Goal: Transaction & Acquisition: Obtain resource

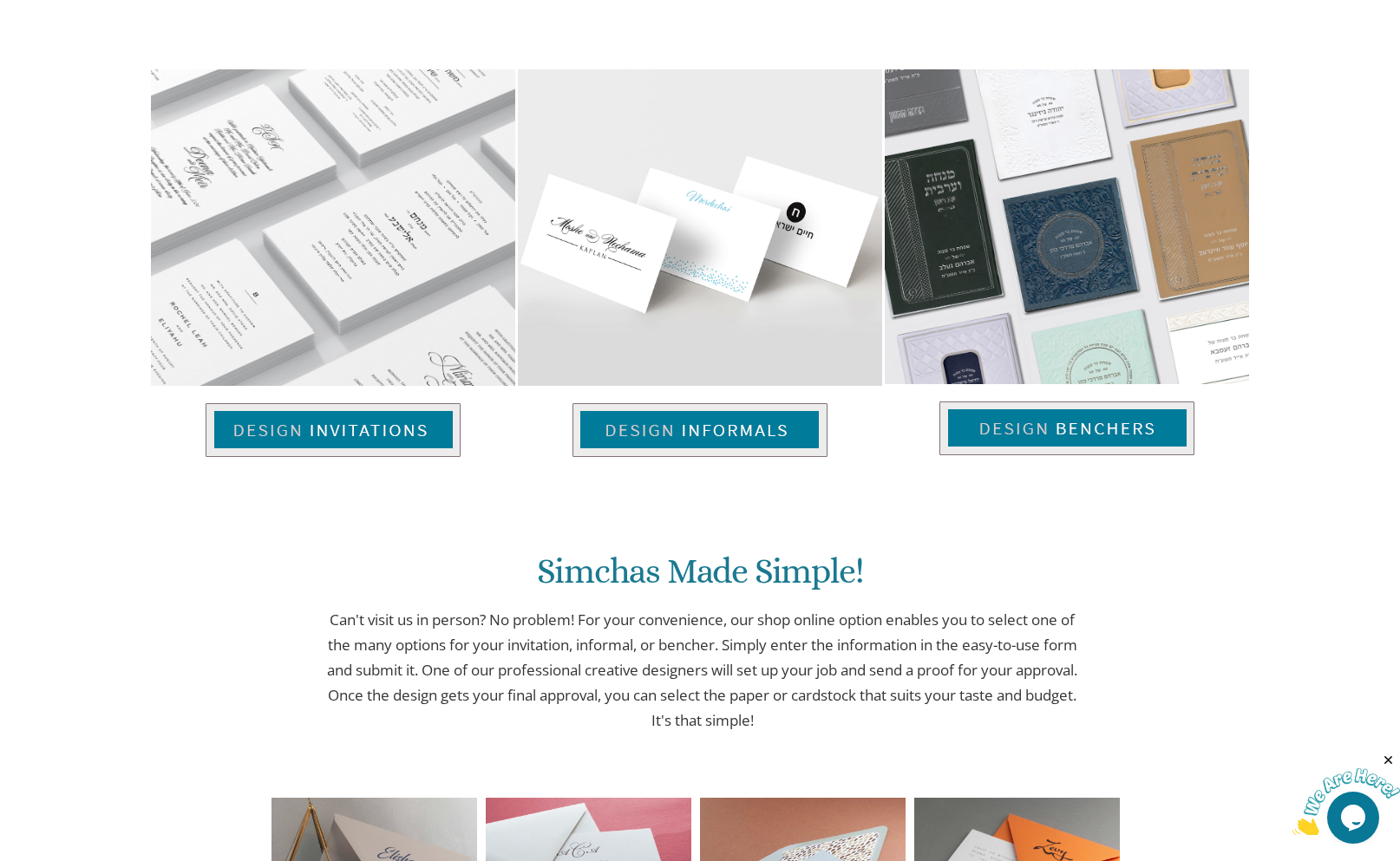
scroll to position [938, 0]
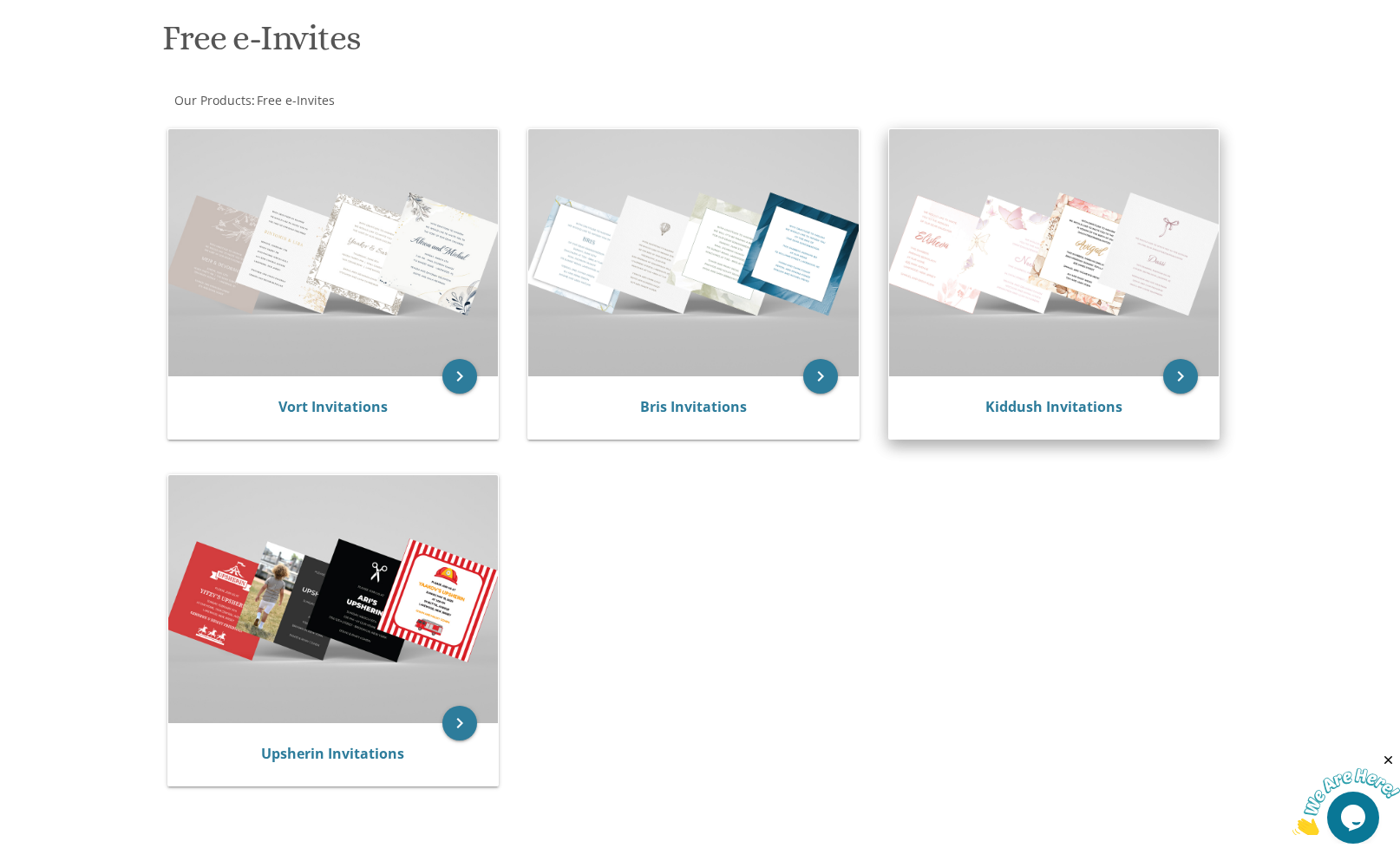
scroll to position [260, 0]
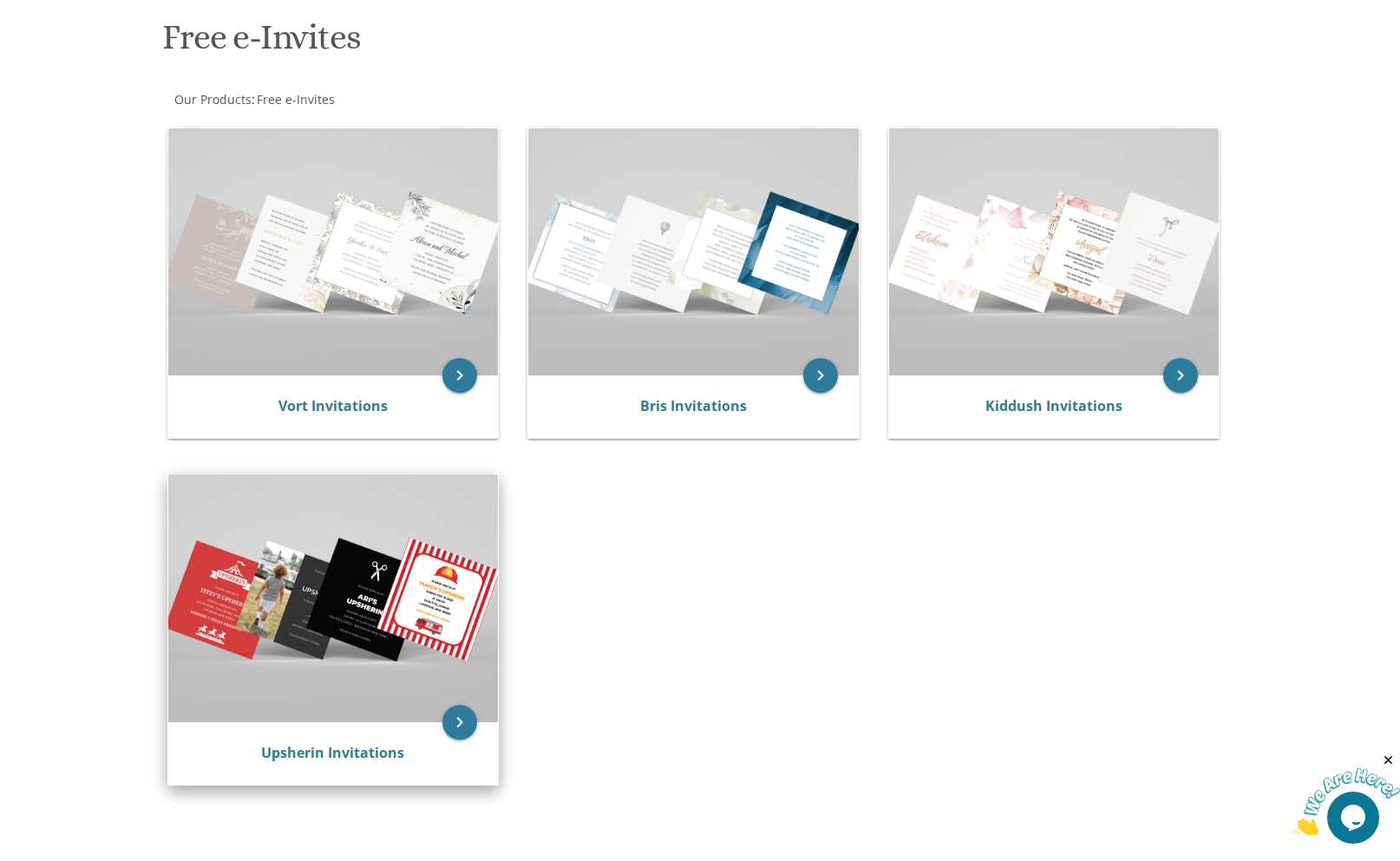
click at [293, 699] on img at bounding box center [334, 598] width 331 height 248
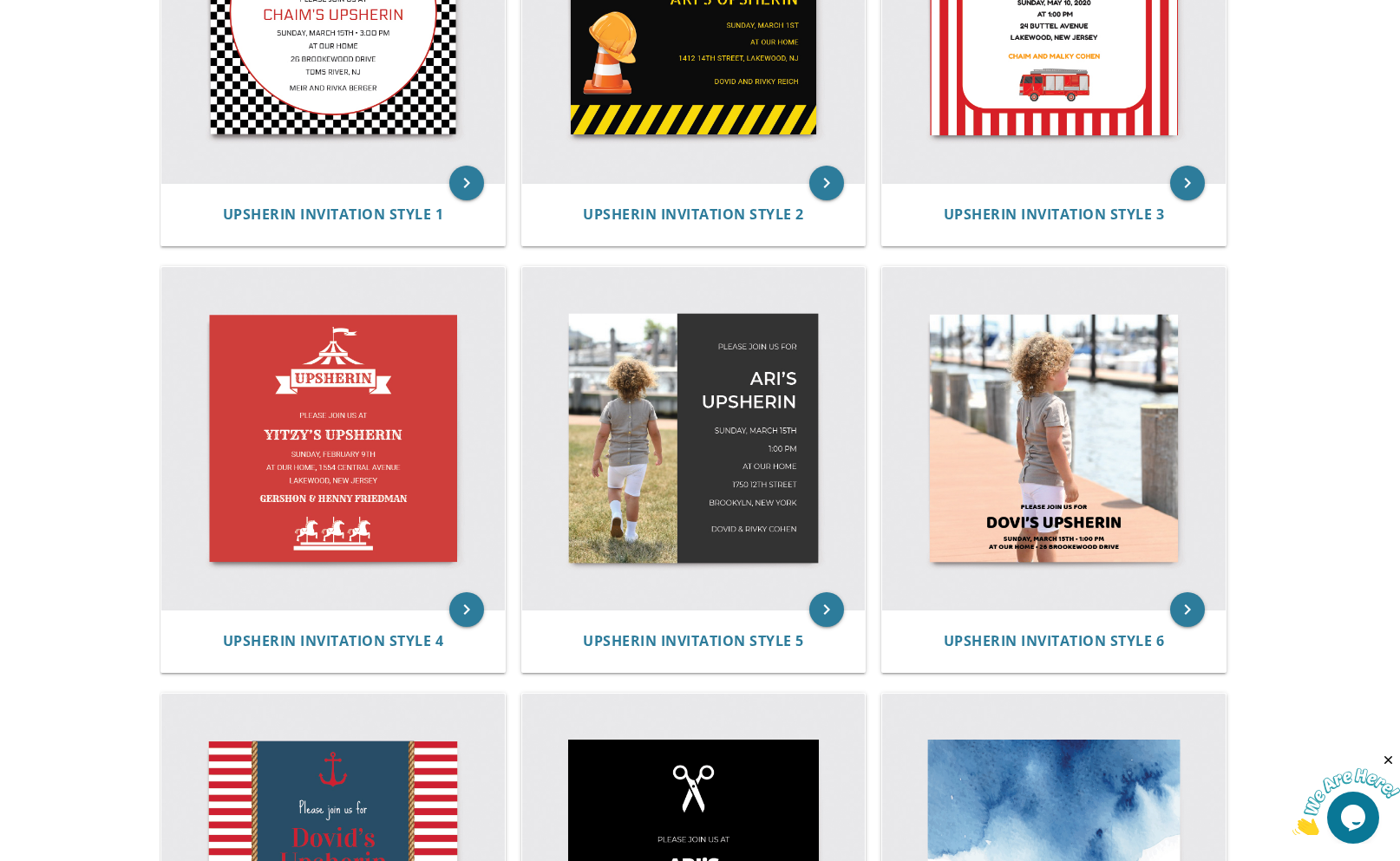
scroll to position [694, 0]
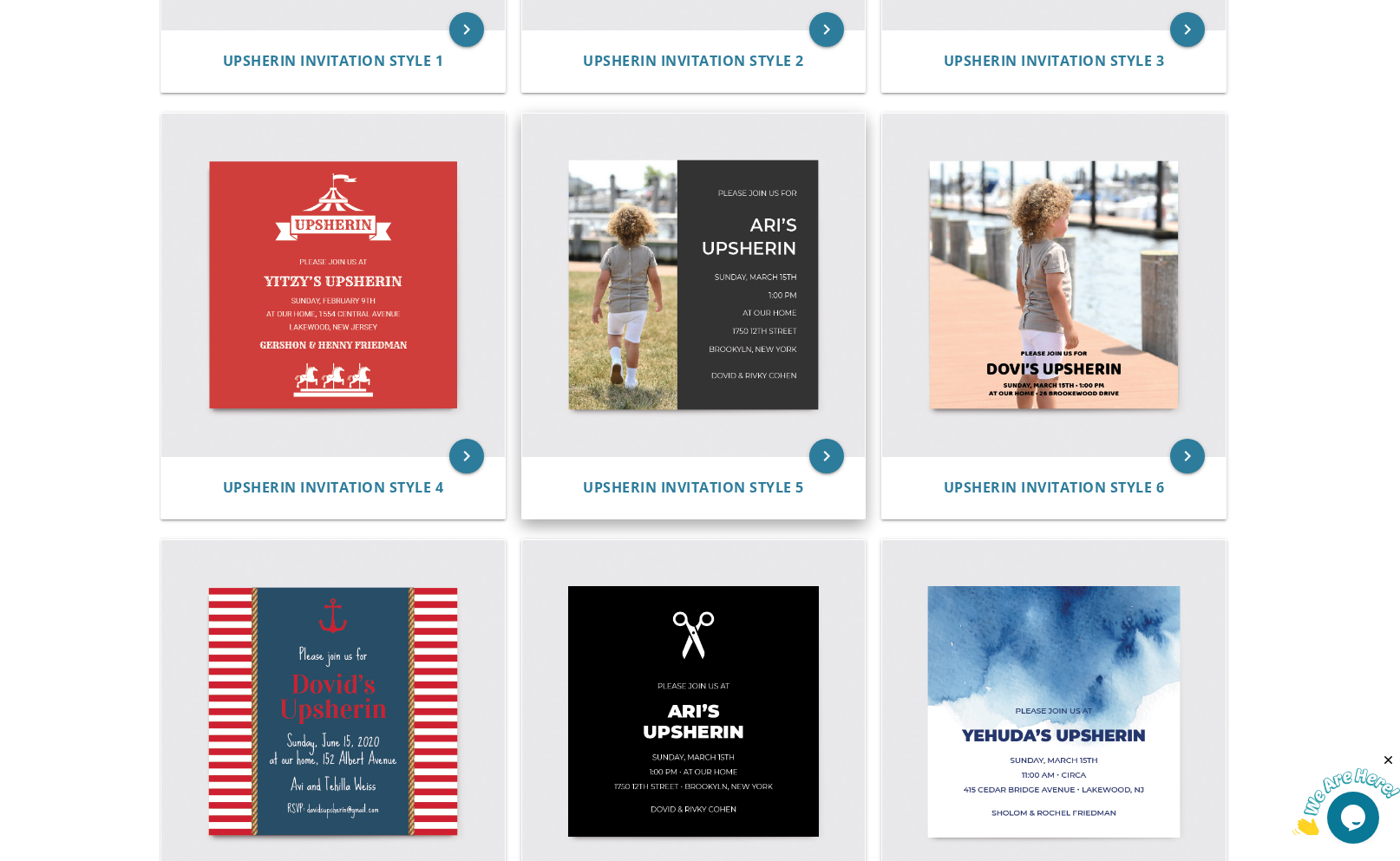
click at [702, 300] on img at bounding box center [694, 284] width 343 height 343
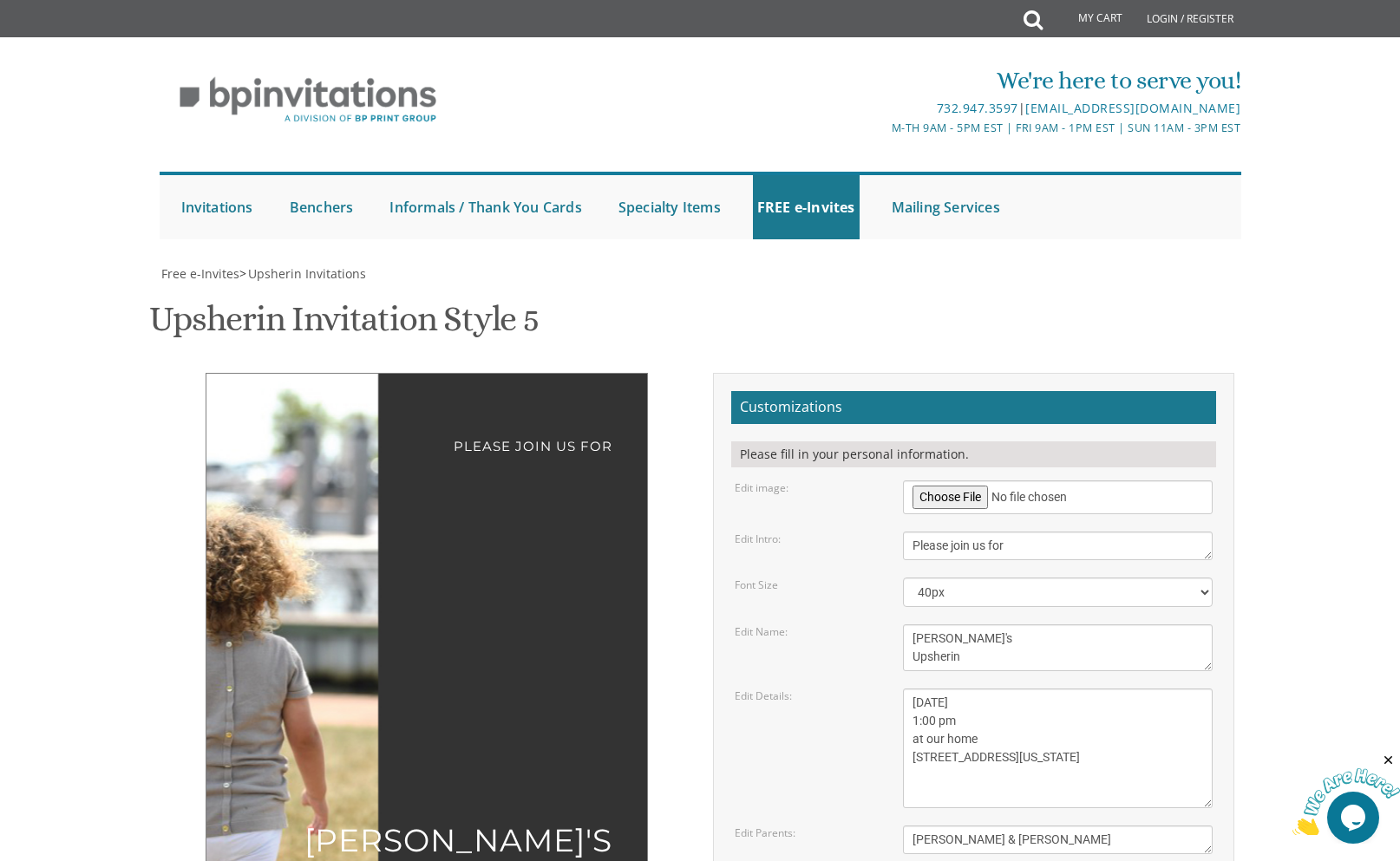
scroll to position [87, 0]
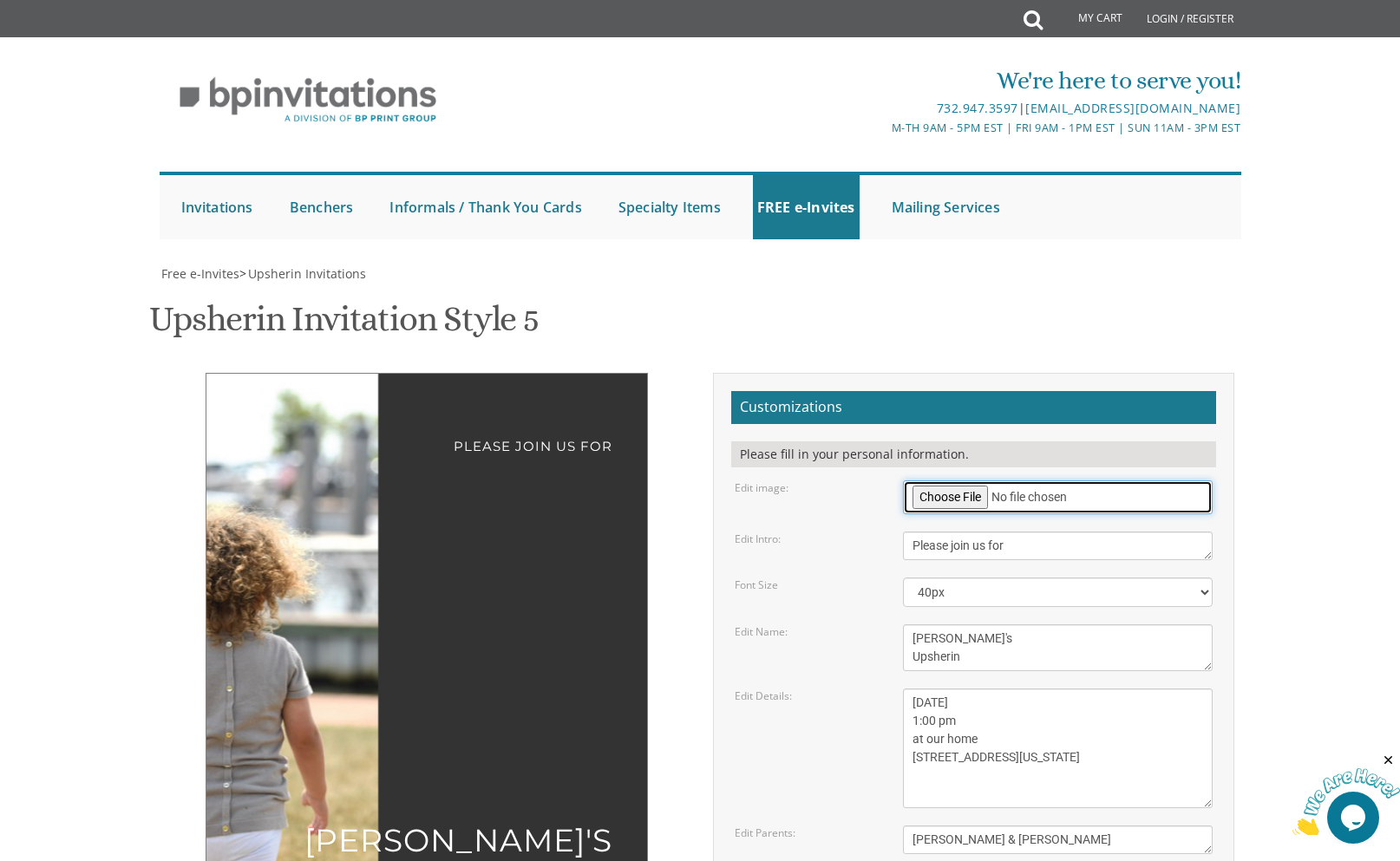
click at [936, 480] on input "file" at bounding box center [1058, 497] width 311 height 34
type input "C:\fakepath\0ade2904-6b11-4f80-b0ca-d38bbaea9ead-1_all_27035.jpeg"
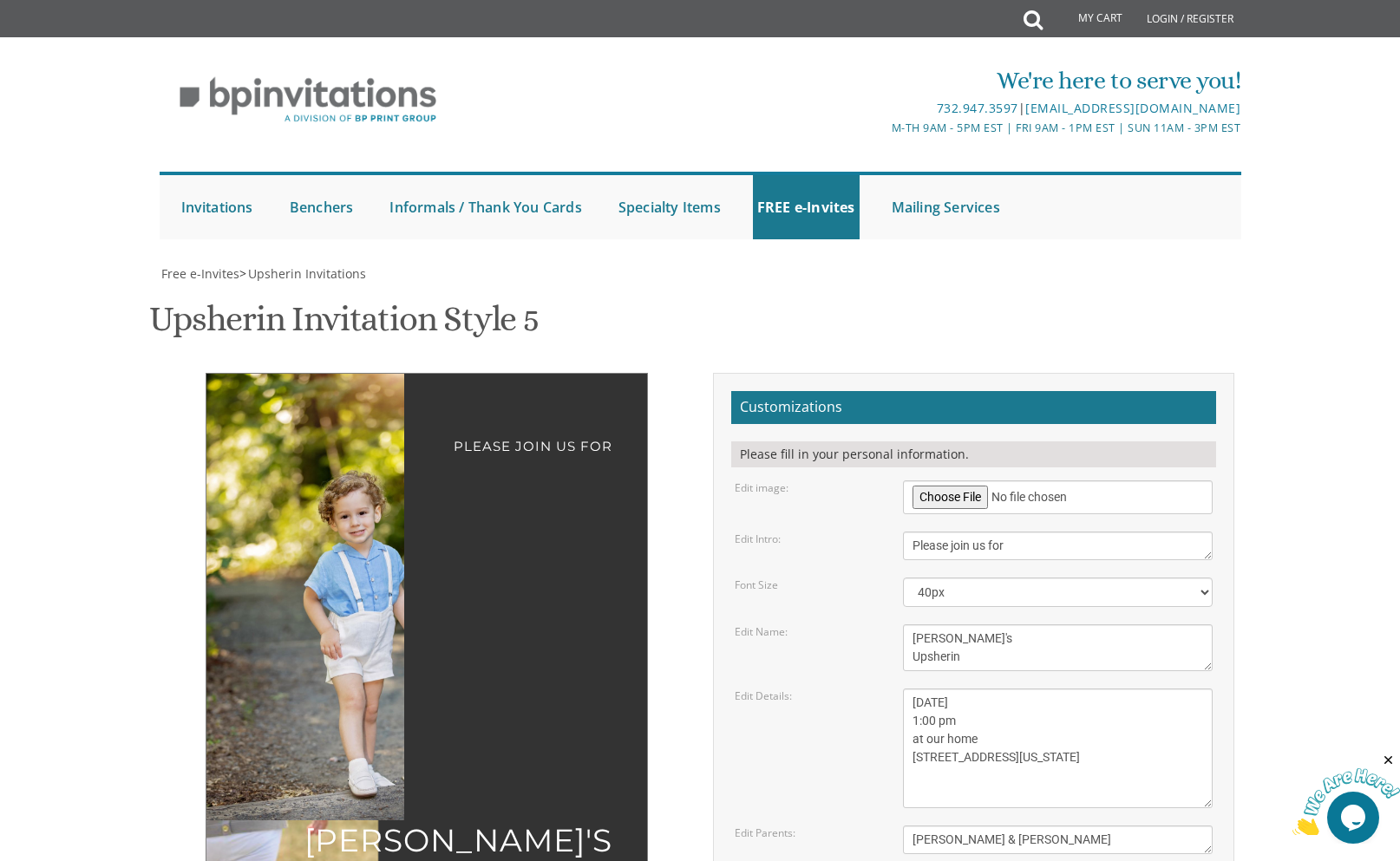
click at [316, 510] on img at bounding box center [354, 597] width 298 height 447
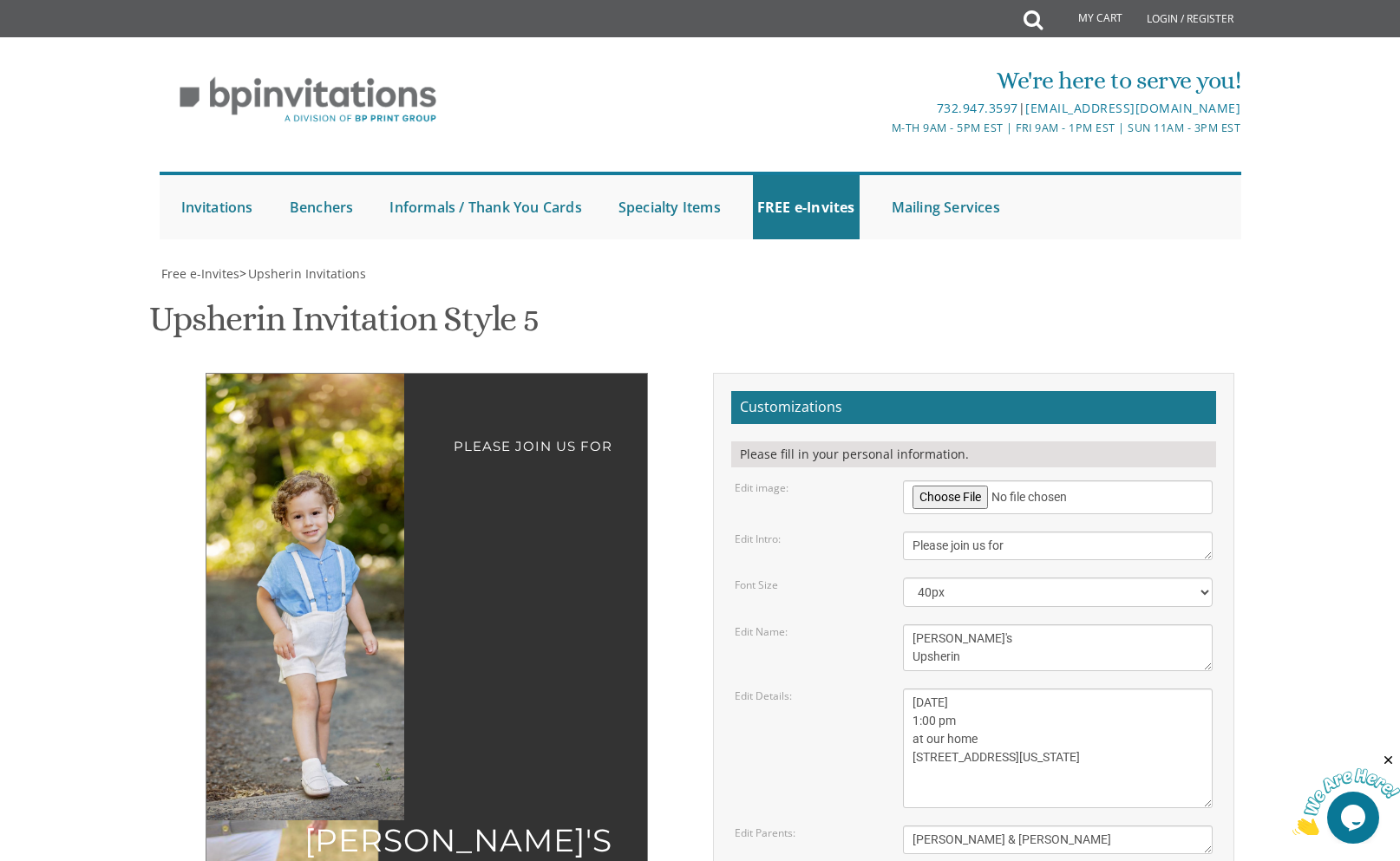
drag, startPoint x: 372, startPoint y: 540, endPoint x: 324, endPoint y: 527, distance: 49.7
click at [324, 527] on img at bounding box center [308, 597] width 298 height 447
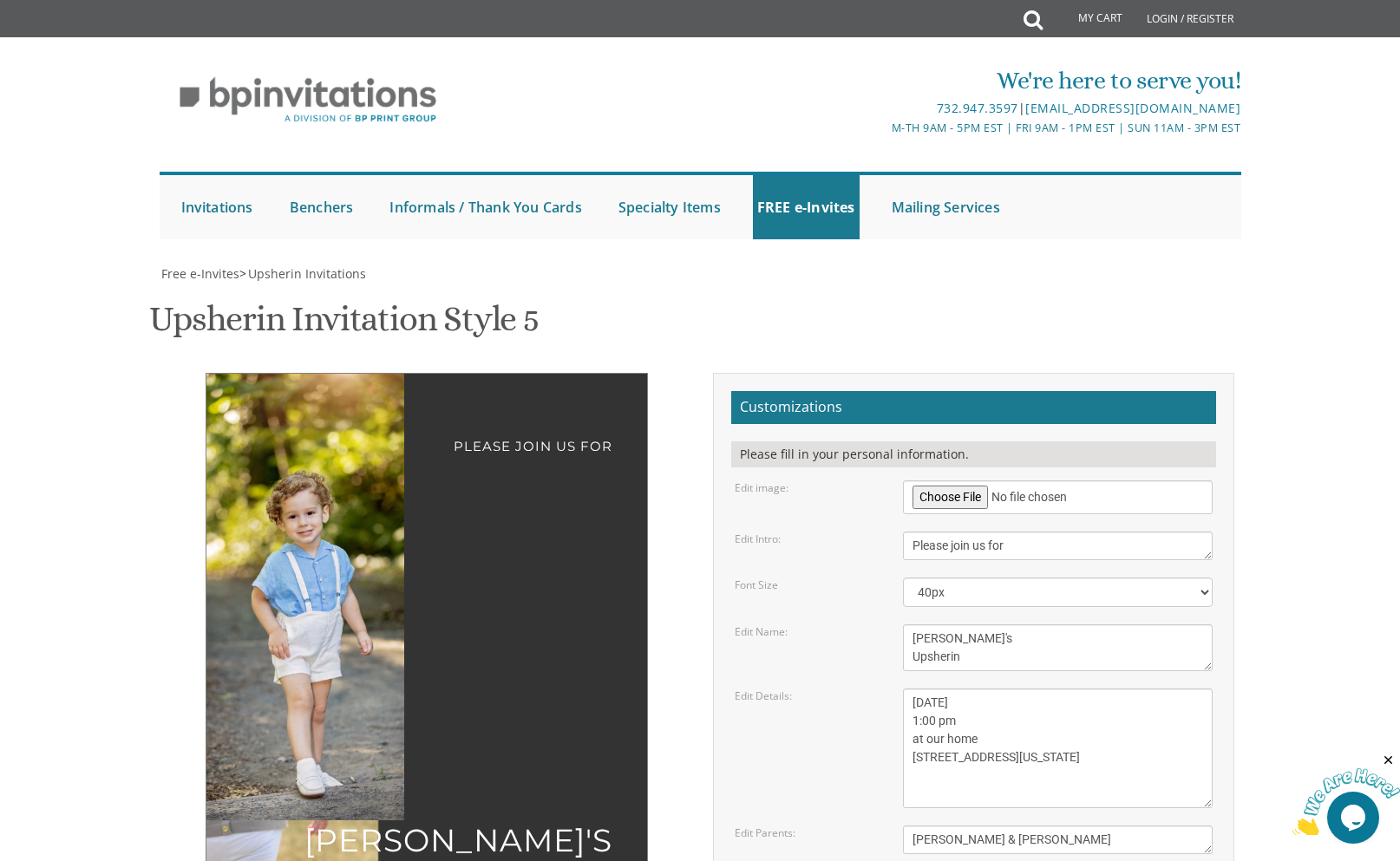
click at [306, 534] on img at bounding box center [302, 597] width 298 height 447
click at [994, 532] on textarea "Please join us for" at bounding box center [1058, 546] width 311 height 28
drag, startPoint x: 945, startPoint y: 548, endPoint x: 860, endPoint y: 544, distance: 85.1
click at [860, 625] on div "Edit Name: Ari's Upsherin" at bounding box center [975, 648] width 505 height 47
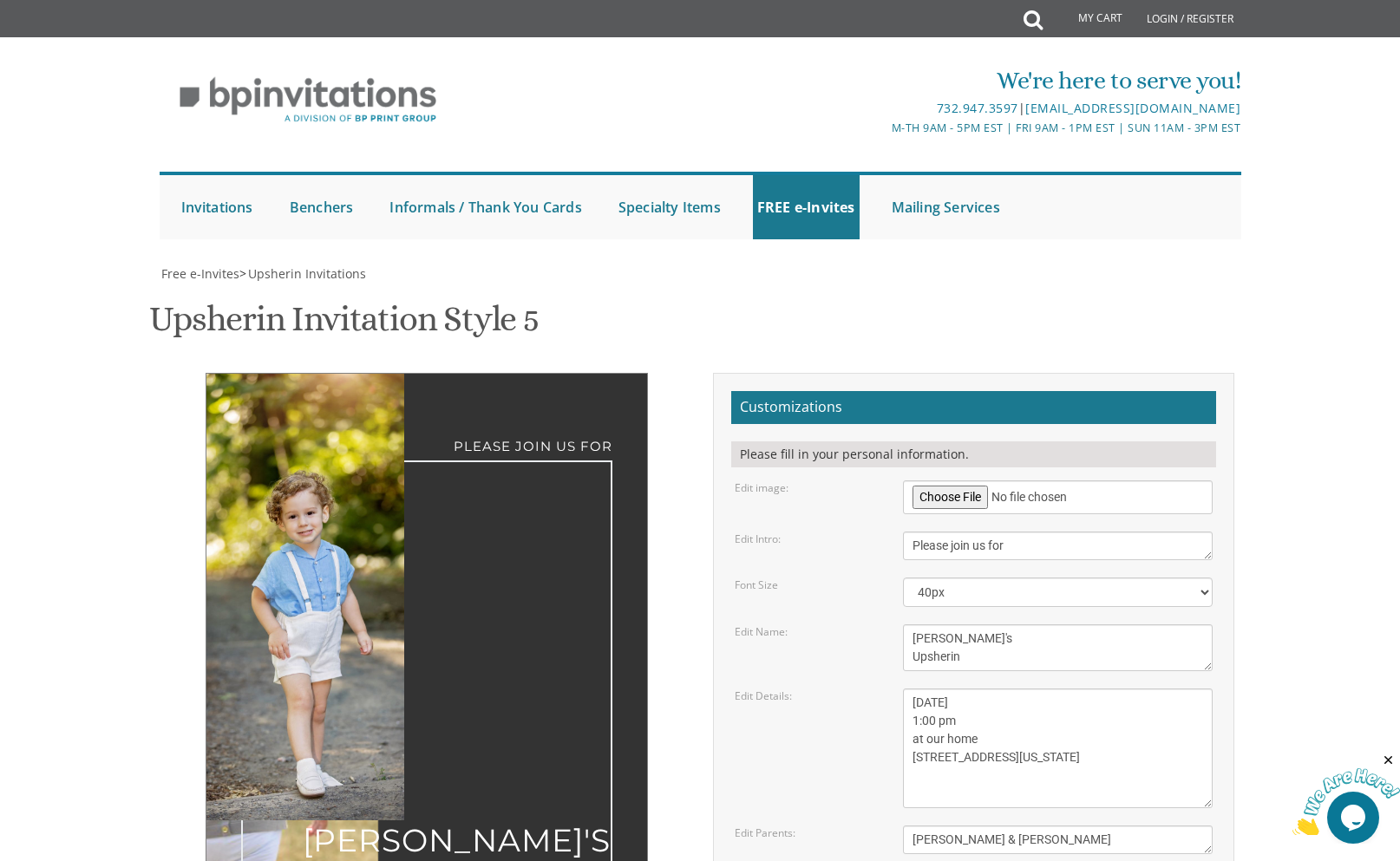
type textarea "Moishy's Upsherin"
click at [682, 735] on div "Please join us for Moishy's Upsherin Sunday, March 15th 1:00 pm at our home 175…" at bounding box center [426, 764] width 547 height 782
drag, startPoint x: 956, startPoint y: 619, endPoint x: 1149, endPoint y: 612, distance: 193.1
click at [1149, 689] on textarea "[DATE] 1:00 pm at our home [STREET_ADDRESS][US_STATE]" at bounding box center [1058, 749] width 311 height 120
drag, startPoint x: 933, startPoint y: 635, endPoint x: 885, endPoint y: 636, distance: 48.0
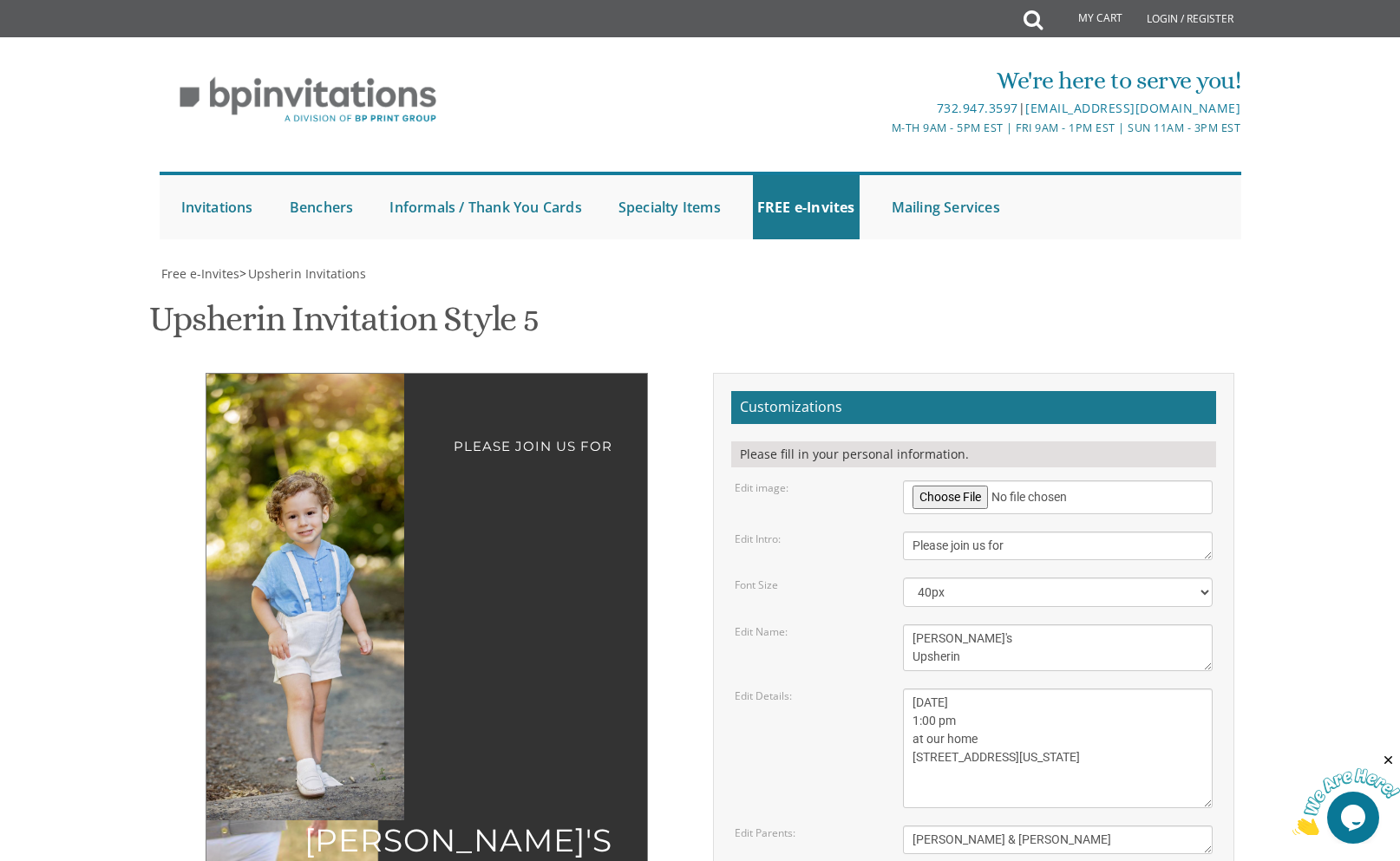
click at [885, 689] on div "Edit Details: [DATE] 1:00 pm at our home [STREET_ADDRESS][US_STATE]" at bounding box center [975, 749] width 505 height 120
click at [701, 655] on div "Customizations Please fill in your personal information. Edit image:" at bounding box center [974, 706] width 547 height 665
click at [989, 689] on textarea "[DATE] 1:00 pm at our home [STREET_ADDRESS][US_STATE]" at bounding box center [1058, 749] width 311 height 120
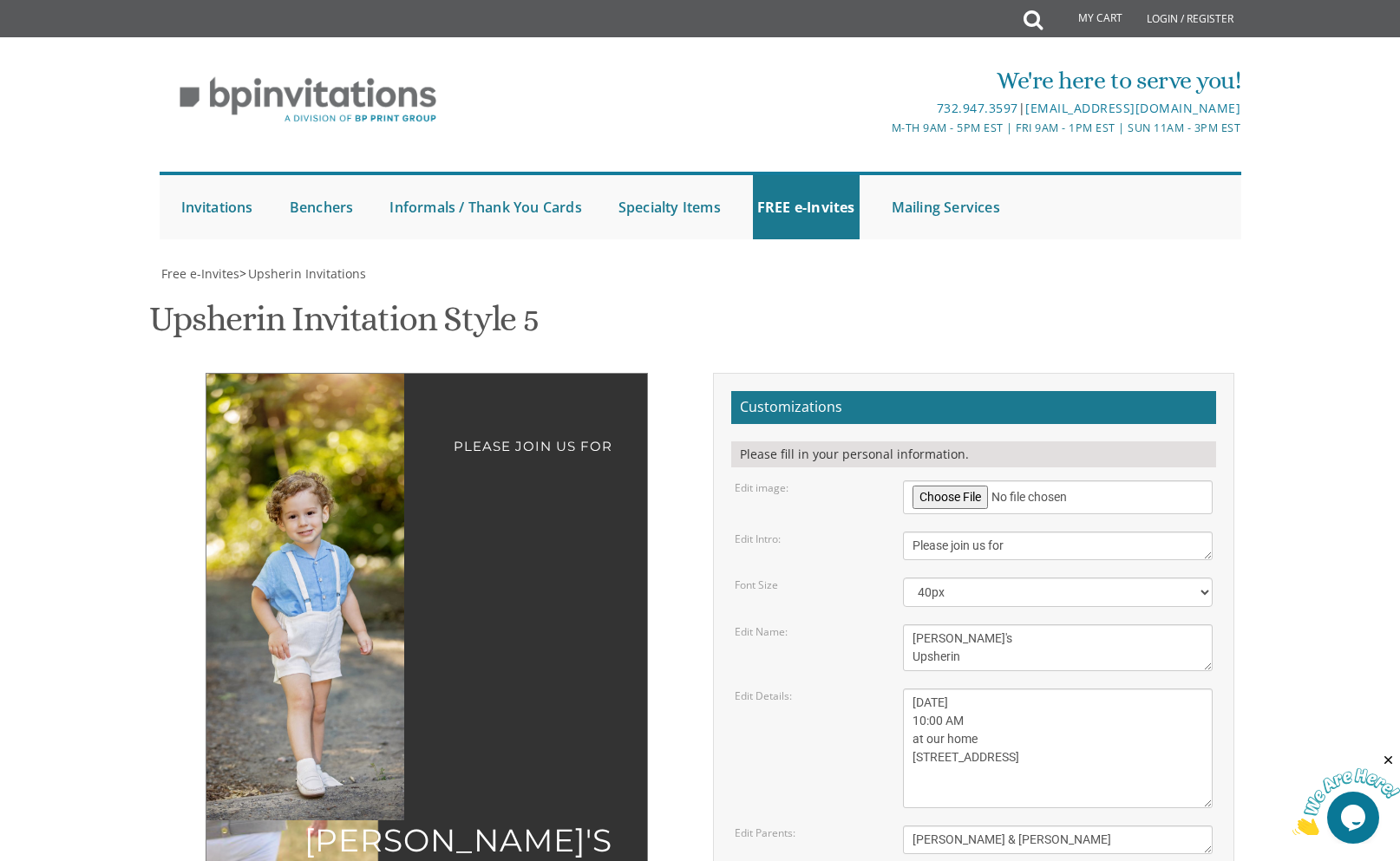
click at [1047, 689] on textarea "[DATE] 1:00 pm at our home [STREET_ADDRESS][US_STATE]" at bounding box center [1058, 749] width 311 height 120
type textarea "Sunday, September 28TH 10:00 AM at our home 5120 11TH AVENUE"
drag, startPoint x: 1037, startPoint y: 664, endPoint x: 840, endPoint y: 658, distance: 197.1
click at [840, 826] on div "Edit Parents: Dovid & Rivky Cohen" at bounding box center [975, 840] width 505 height 28
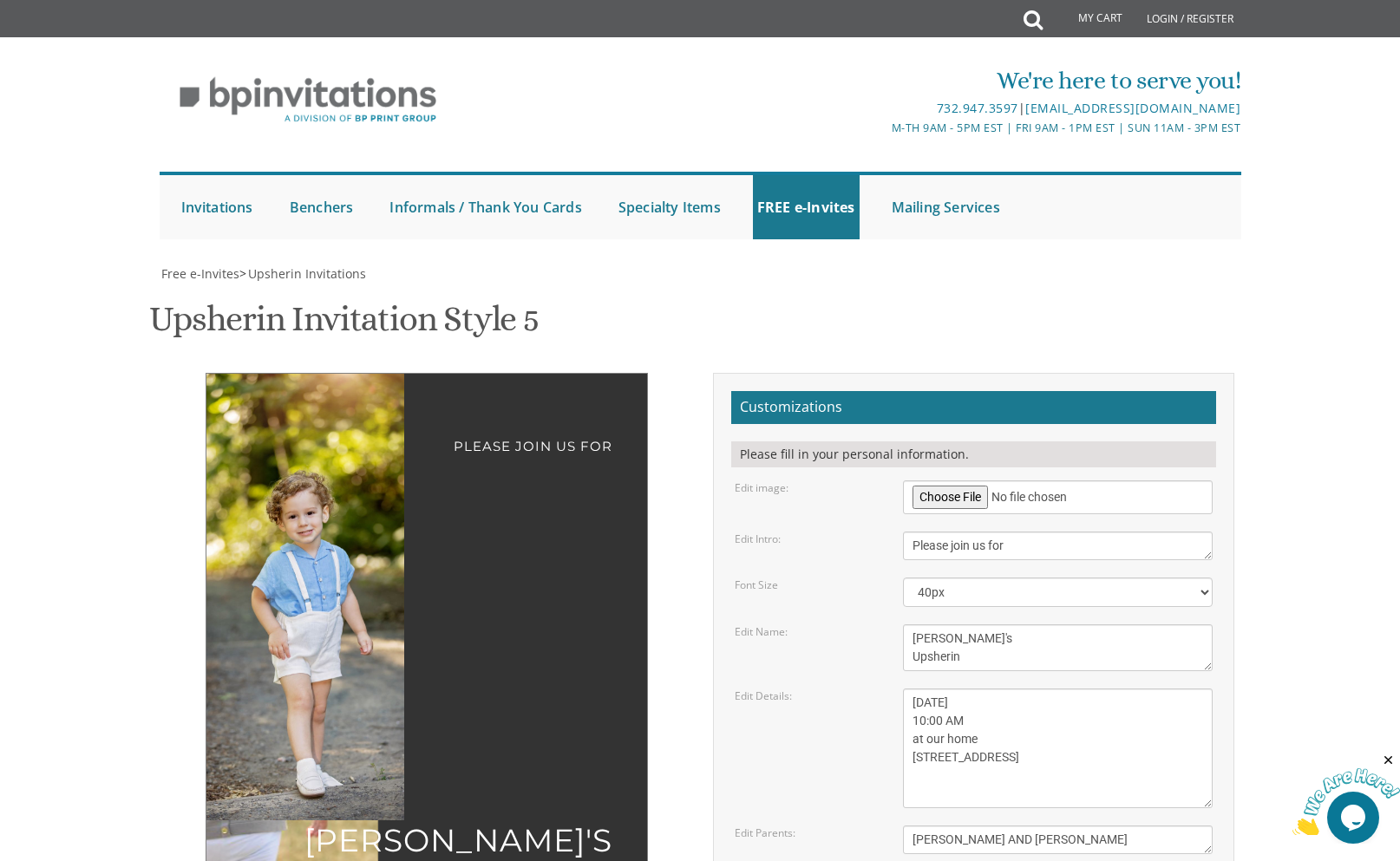
type textarea "[PERSON_NAME] AND [PERSON_NAME]"
click at [505, 756] on div "Please join us for Moishy's Upsherin Sunday, September 28TH 10:00 AM at our hom…" at bounding box center [700, 764] width 1095 height 782
click at [1023, 689] on textarea "[DATE] 1:00 pm at our home [STREET_ADDRESS][US_STATE]" at bounding box center [1058, 749] width 311 height 120
click at [966, 689] on textarea "[DATE] 1:00 pm at our home [STREET_ADDRESS][US_STATE]" at bounding box center [1058, 749] width 311 height 120
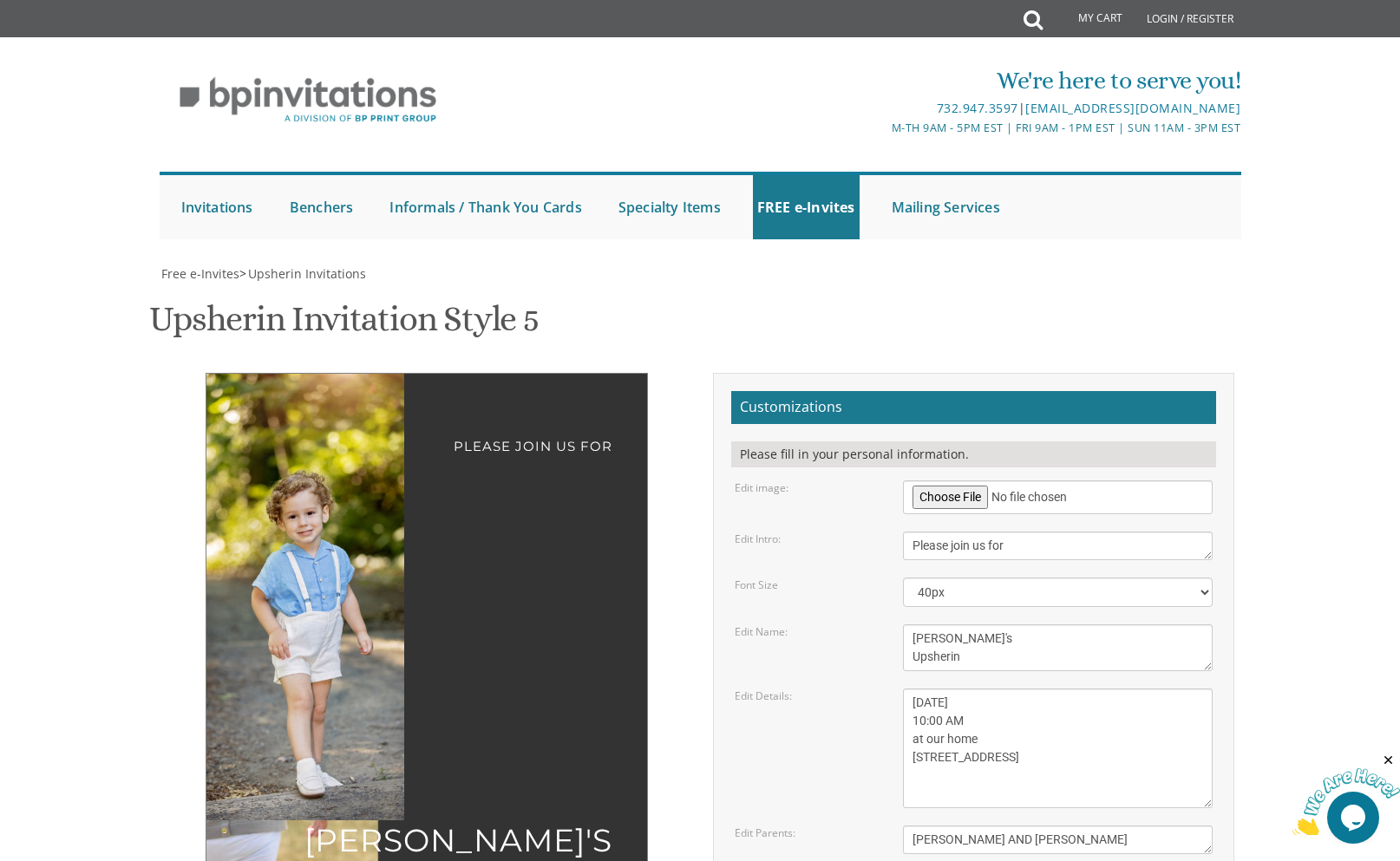
click at [375, 727] on div "Please join us for Moishy's Upsherin Sunday, September 28TH 10:00 AM at our hom…" at bounding box center [700, 766] width 1095 height 785
click at [417, 627] on div "Please join us for Moishy's Upsherin Sunday, September 28TH 10:00 AM at our hom…" at bounding box center [426, 764] width 547 height 782
click at [446, 586] on div "Please join us for Moishy's Upsherin Sunday, September 28TH 10:00 AM at our hom…" at bounding box center [427, 753] width 442 height 760
click at [341, 585] on img at bounding box center [302, 597] width 298 height 447
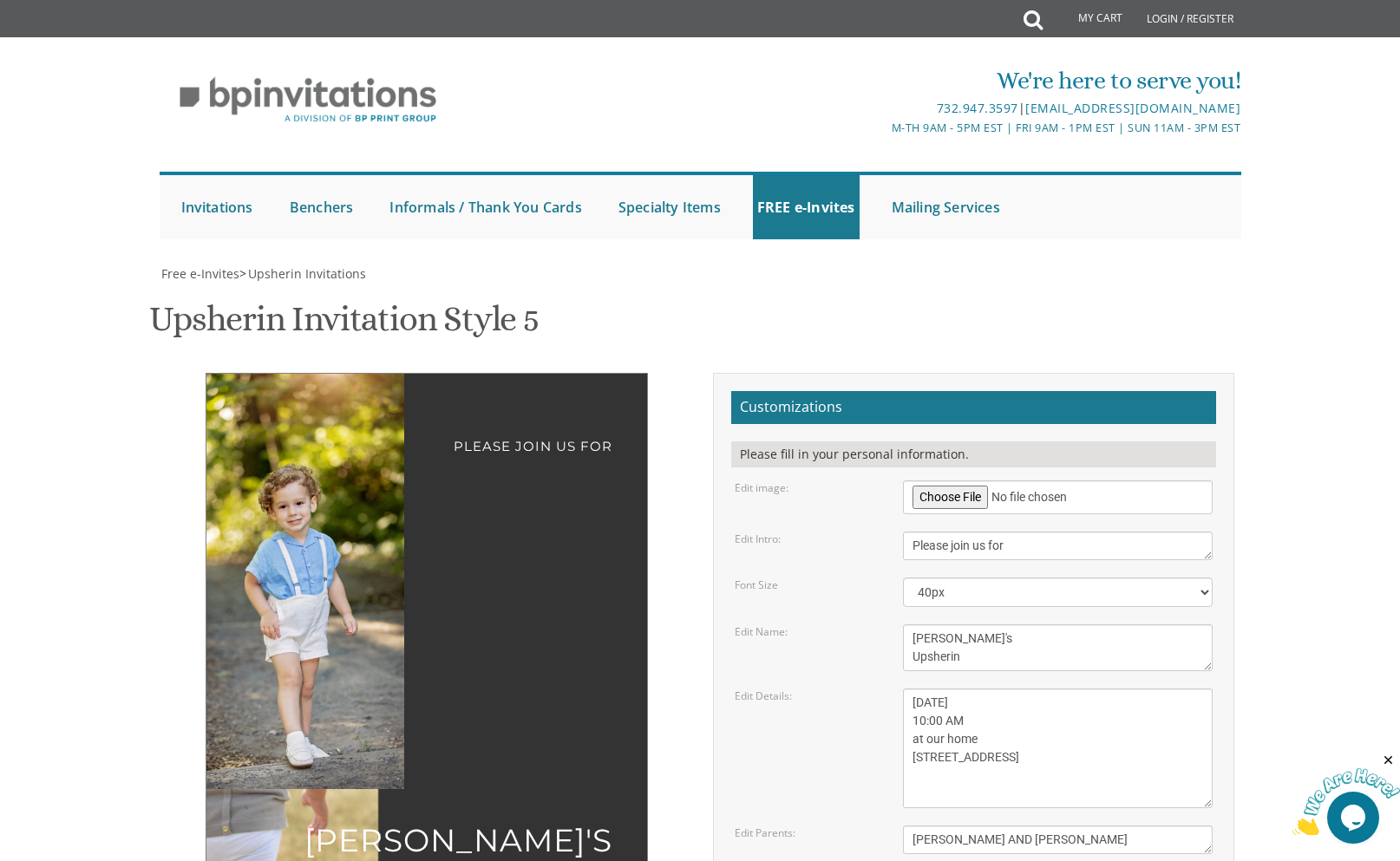
drag, startPoint x: 317, startPoint y: 646, endPoint x: 319, endPoint y: 614, distance: 32.1
click at [319, 614] on img at bounding box center [292, 582] width 277 height 416
click at [354, 714] on div "Please join us for Moishy's Upsherin Sunday, September 28TH 10:00 AM at our hom…" at bounding box center [700, 764] width 1095 height 782
click at [290, 476] on img at bounding box center [292, 582] width 277 height 416
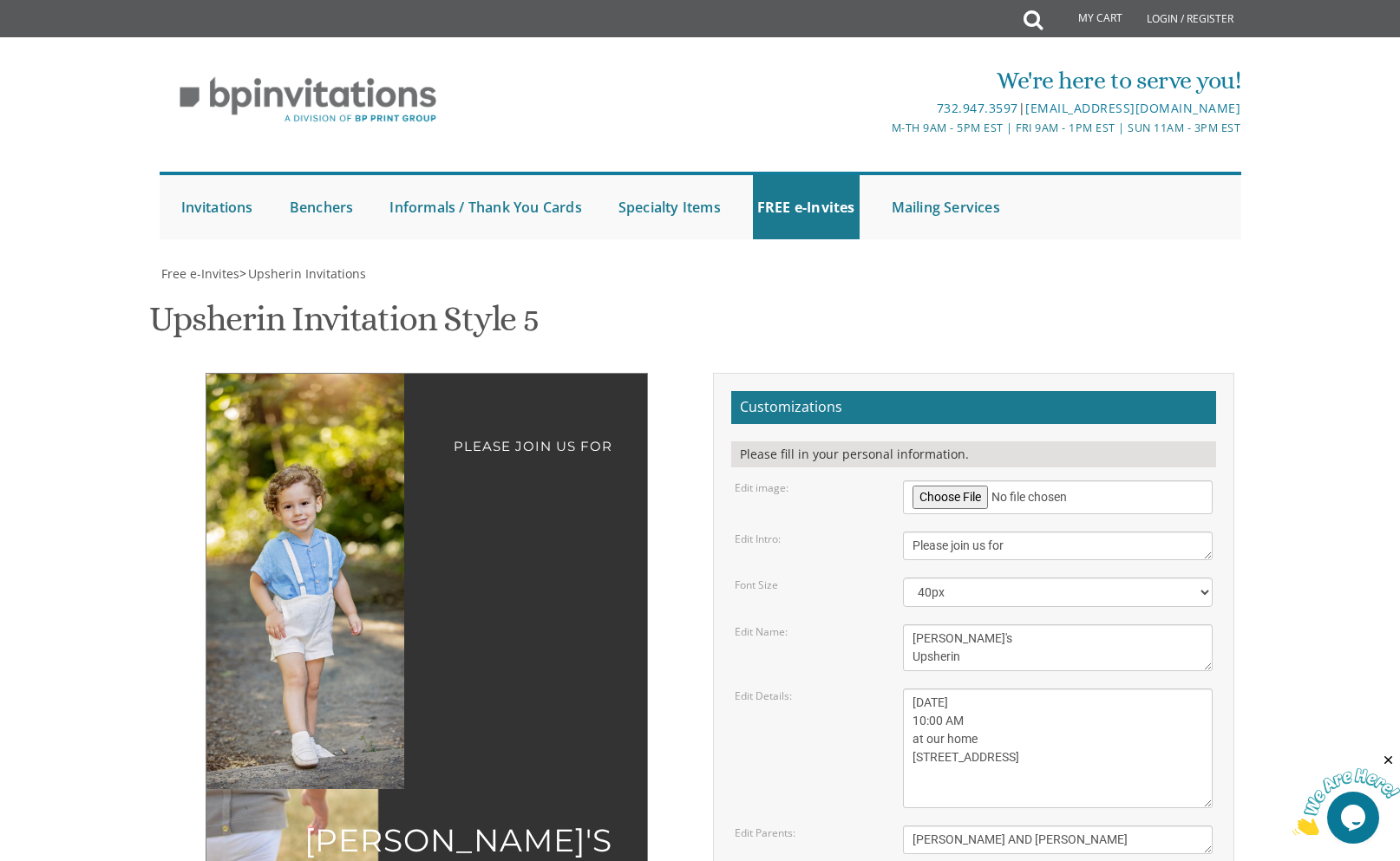
click at [303, 471] on img at bounding box center [298, 582] width 277 height 416
click at [942, 689] on textarea "[DATE] 1:00 pm at our home [STREET_ADDRESS][US_STATE]" at bounding box center [1058, 749] width 311 height 120
click at [949, 689] on textarea "[DATE] 1:00 pm at our home [STREET_ADDRESS][US_STATE]" at bounding box center [1058, 749] width 311 height 120
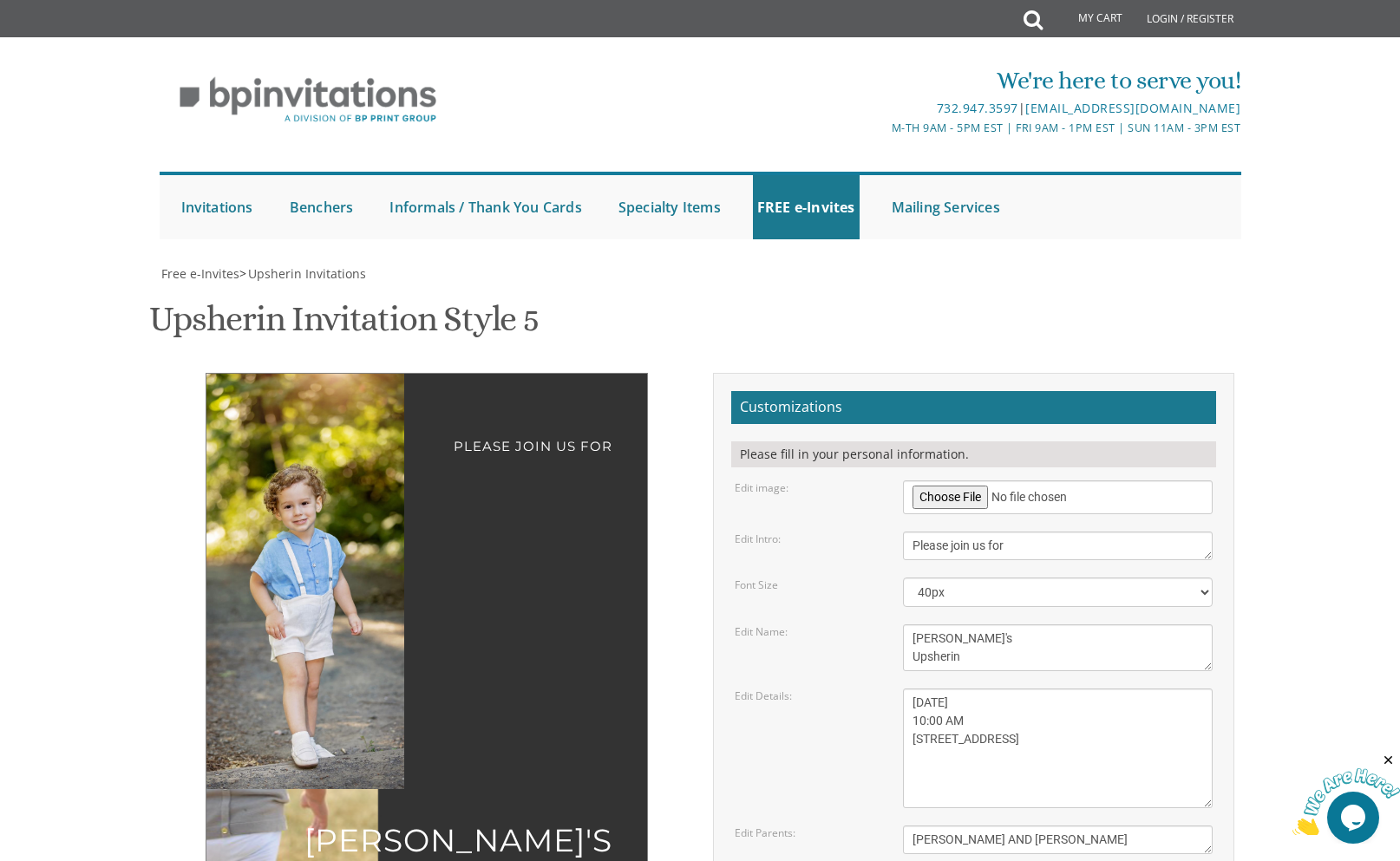
click at [949, 689] on textarea "[DATE] 1:00 pm at our home [STREET_ADDRESS][US_STATE]" at bounding box center [1058, 749] width 311 height 120
click at [1062, 689] on textarea "[DATE] 1:00 pm at our home [STREET_ADDRESS][US_STATE]" at bounding box center [1058, 749] width 311 height 120
paste textarea "10:00 AM"
drag, startPoint x: 952, startPoint y: 527, endPoint x: 873, endPoint y: 520, distance: 79.3
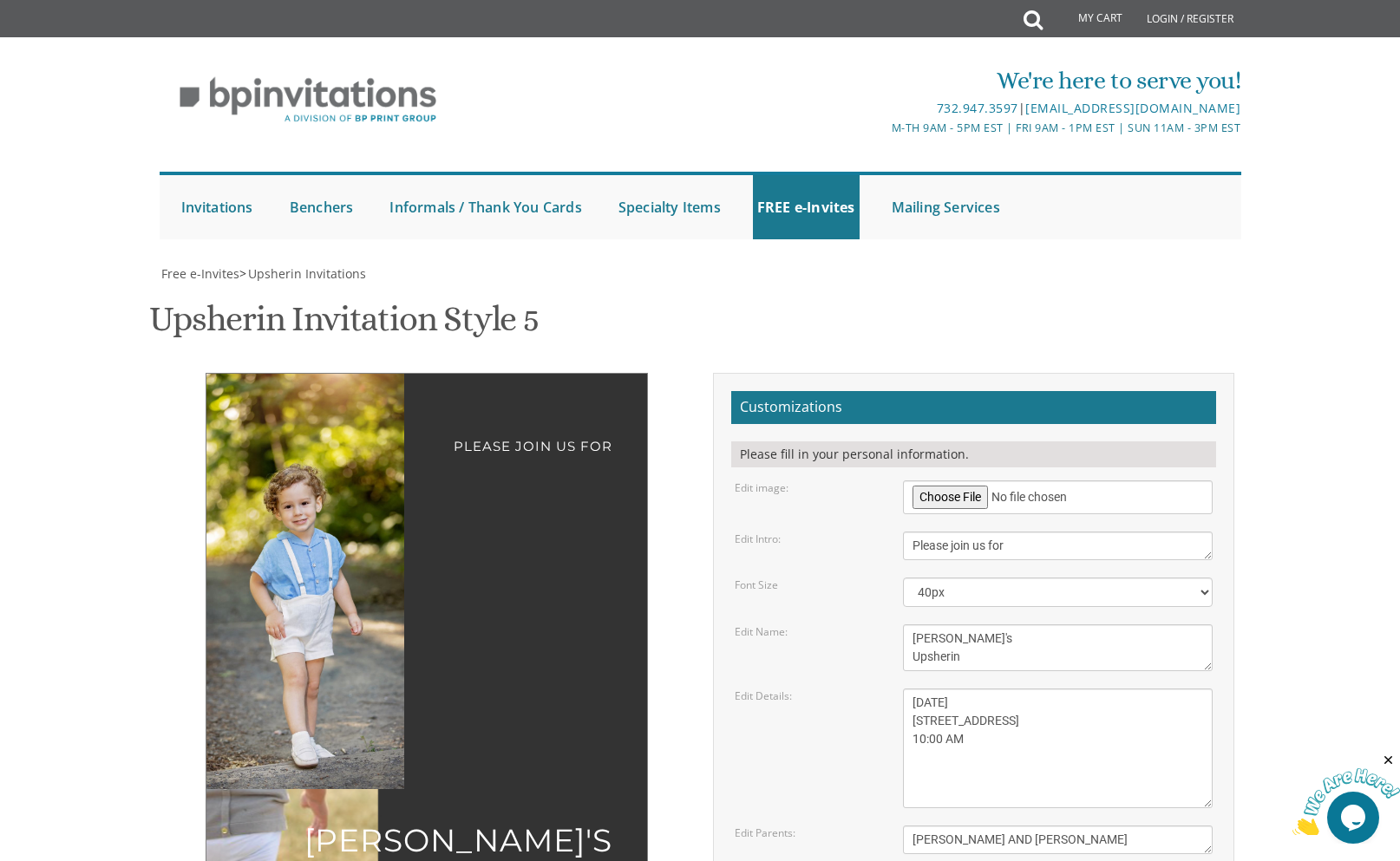
click at [873, 689] on div "Edit Details: [DATE] 1:00 pm at our home [STREET_ADDRESS][US_STATE]" at bounding box center [975, 749] width 505 height 120
click at [982, 689] on textarea "[DATE] 1:00 pm at our home [STREET_ADDRESS][US_STATE]" at bounding box center [1058, 749] width 311 height 120
click at [1104, 689] on textarea "[DATE] 1:00 pm at our home [STREET_ADDRESS][US_STATE]" at bounding box center [1058, 749] width 311 height 120
type textarea "SUNDAY, SEPTEMBER 28TH 5120 11TH AVENUE 10:00 AM"
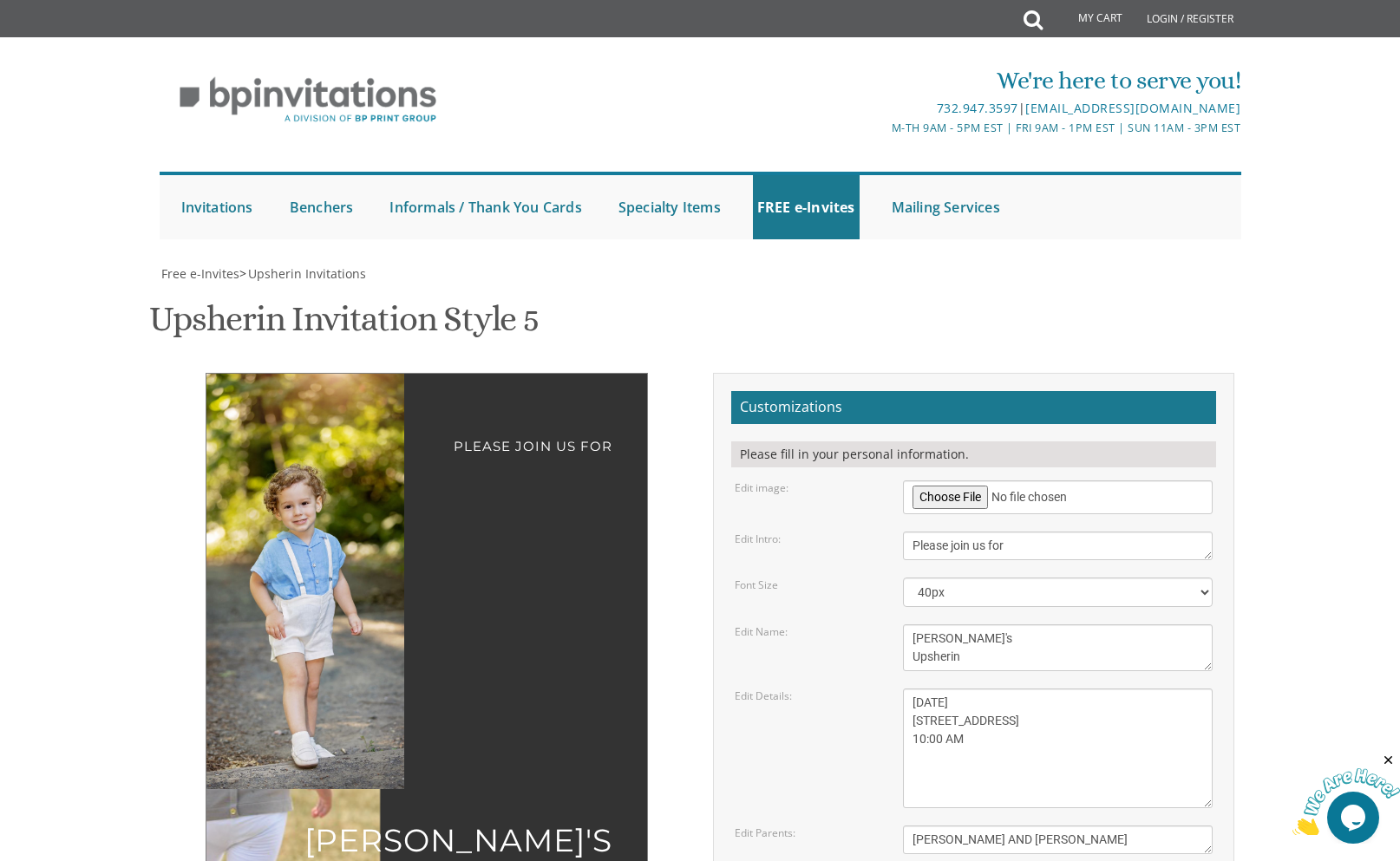
click at [407, 646] on div "Please join us for Moishy's Upsherin SUNDAY, SEPTEMBER 28TH 5120 11TH AVENUE 10…" at bounding box center [426, 749] width 547 height 753
click at [328, 457] on img at bounding box center [298, 582] width 277 height 416
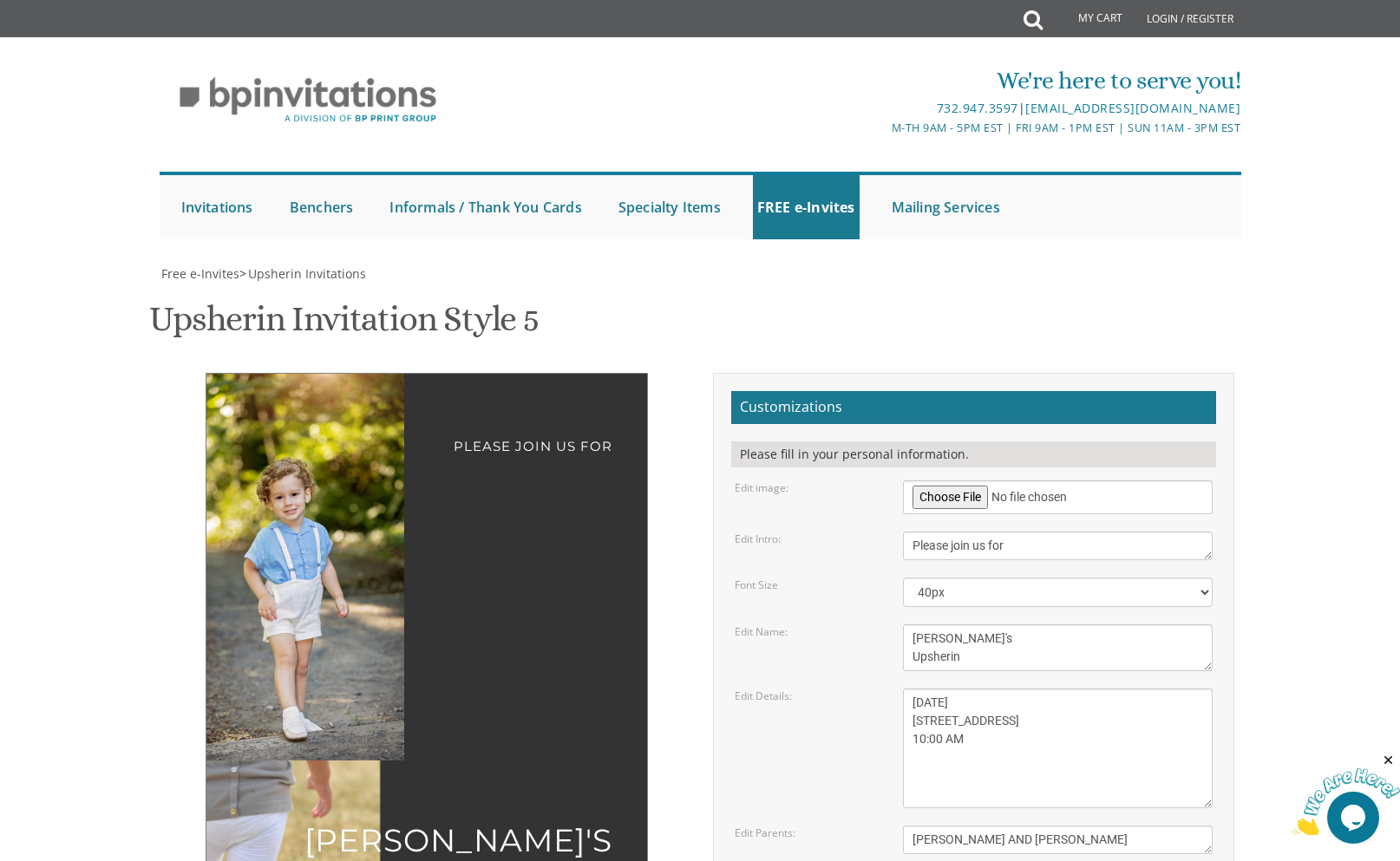
drag, startPoint x: 340, startPoint y: 612, endPoint x: 342, endPoint y: 584, distance: 28.1
click at [342, 584] on img at bounding box center [288, 567] width 258 height 387
click at [372, 680] on div "Please join us for Moishy's Upsherin SUNDAY, SEPTEMBER 28TH 5120 11TH AVENUE 10…" at bounding box center [700, 749] width 1095 height 753
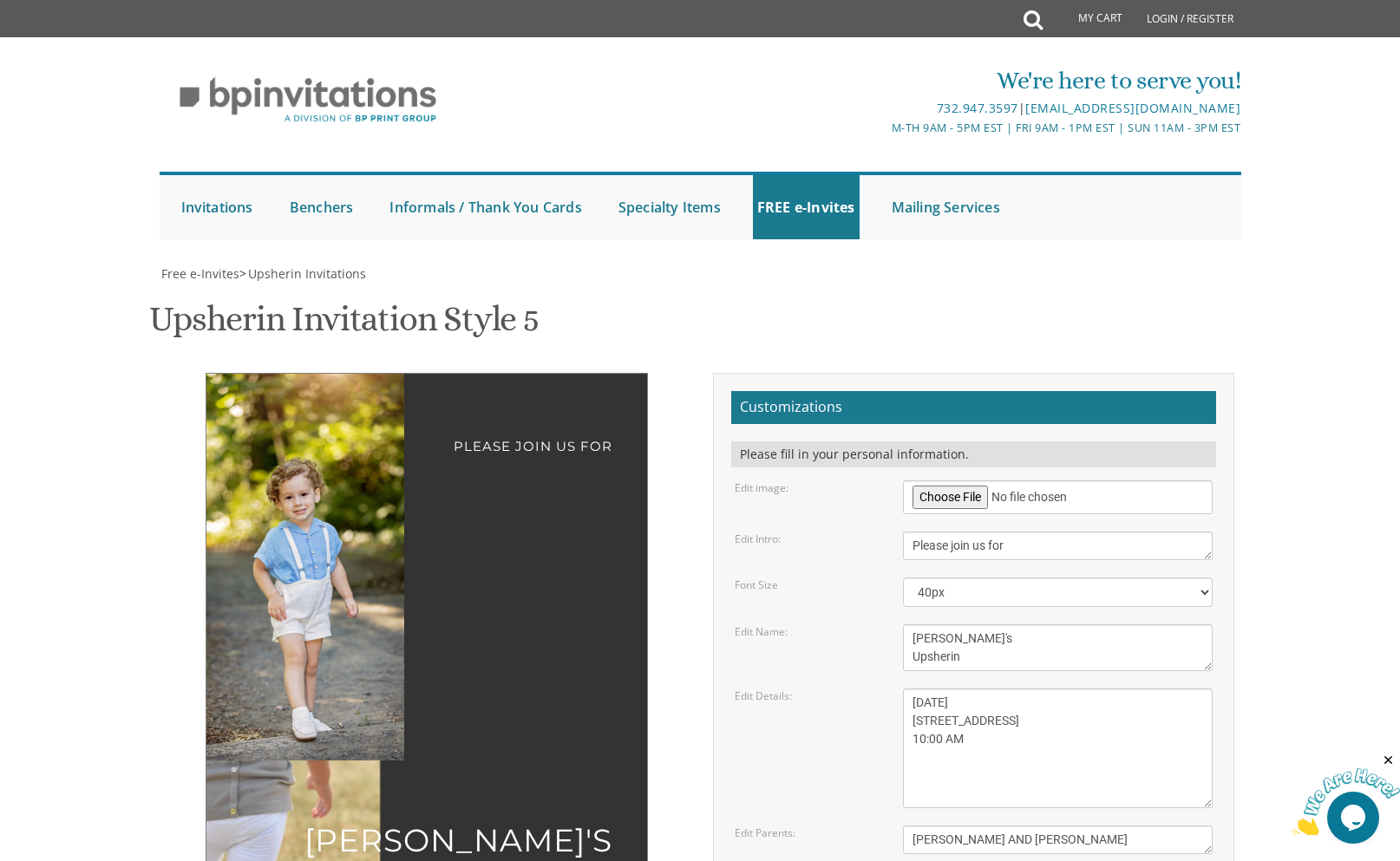
click at [296, 456] on img at bounding box center [298, 567] width 258 height 387
click at [410, 719] on div "Please join us for Moishy's Upsherin SUNDAY, SEPTEMBER 28TH 5120 11TH AVENUE 10…" at bounding box center [700, 749] width 1095 height 753
click at [405, 475] on div "Please join us for Moishy's Upsherin SUNDAY, SEPTEMBER 28TH 5120 11TH AVENUE 10…" at bounding box center [427, 739] width 442 height 732
click at [405, 692] on div "Please join us for Moishy's Upsherin SUNDAY, SEPTEMBER 28TH 5120 11TH AVENUE 10…" at bounding box center [700, 749] width 1095 height 753
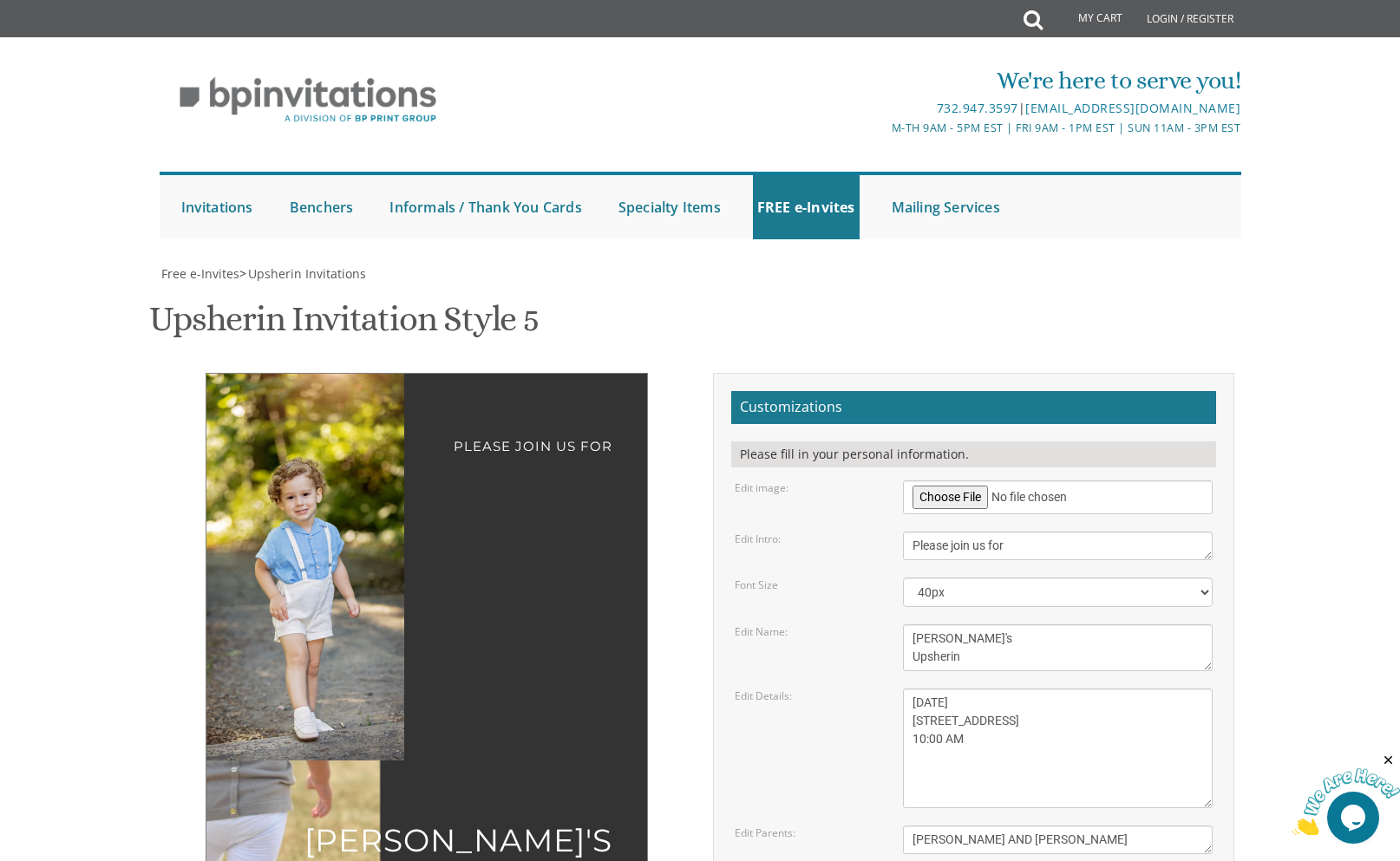
type input "[EMAIL_ADDRESS][DOMAIN_NAME]"
click at [387, 756] on div "Please join us for Moishy's Upsherin SUNDAY, SEPTEMBER 28TH 5120 11TH AVENUE 10…" at bounding box center [700, 749] width 1095 height 753
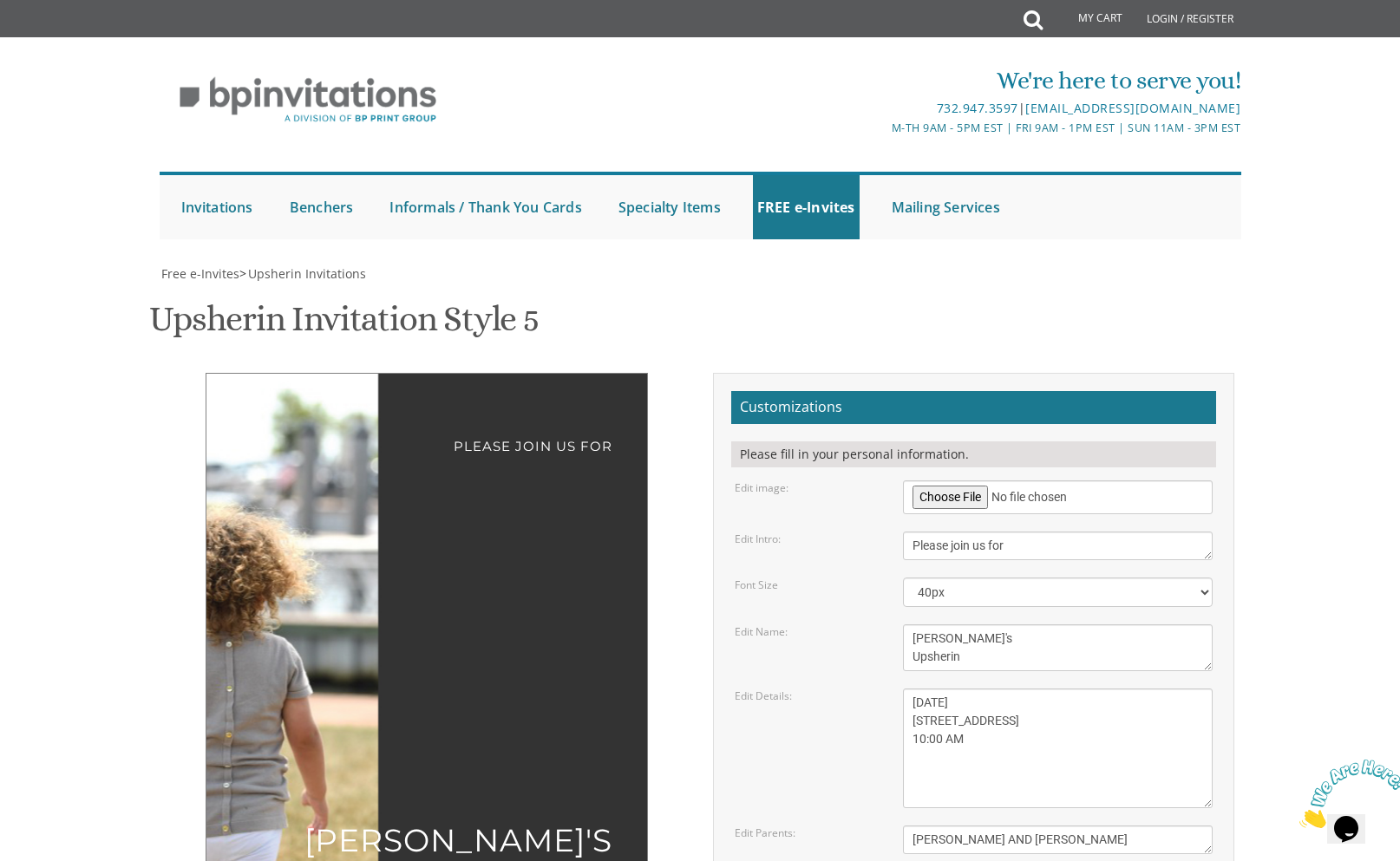
click at [1010, 689] on textarea "[DATE] 1:00 pm at our home [STREET_ADDRESS][US_STATE]" at bounding box center [1058, 749] width 311 height 120
click at [1057, 689] on textarea "[DATE] 1:00 pm at our home [STREET_ADDRESS][US_STATE]" at bounding box center [1058, 749] width 311 height 120
click at [998, 689] on textarea "[DATE] 1:00 pm at our home [STREET_ADDRESS][US_STATE]" at bounding box center [1058, 749] width 311 height 120
click at [994, 689] on textarea "[DATE] 1:00 pm at our home [STREET_ADDRESS][US_STATE]" at bounding box center [1058, 749] width 311 height 120
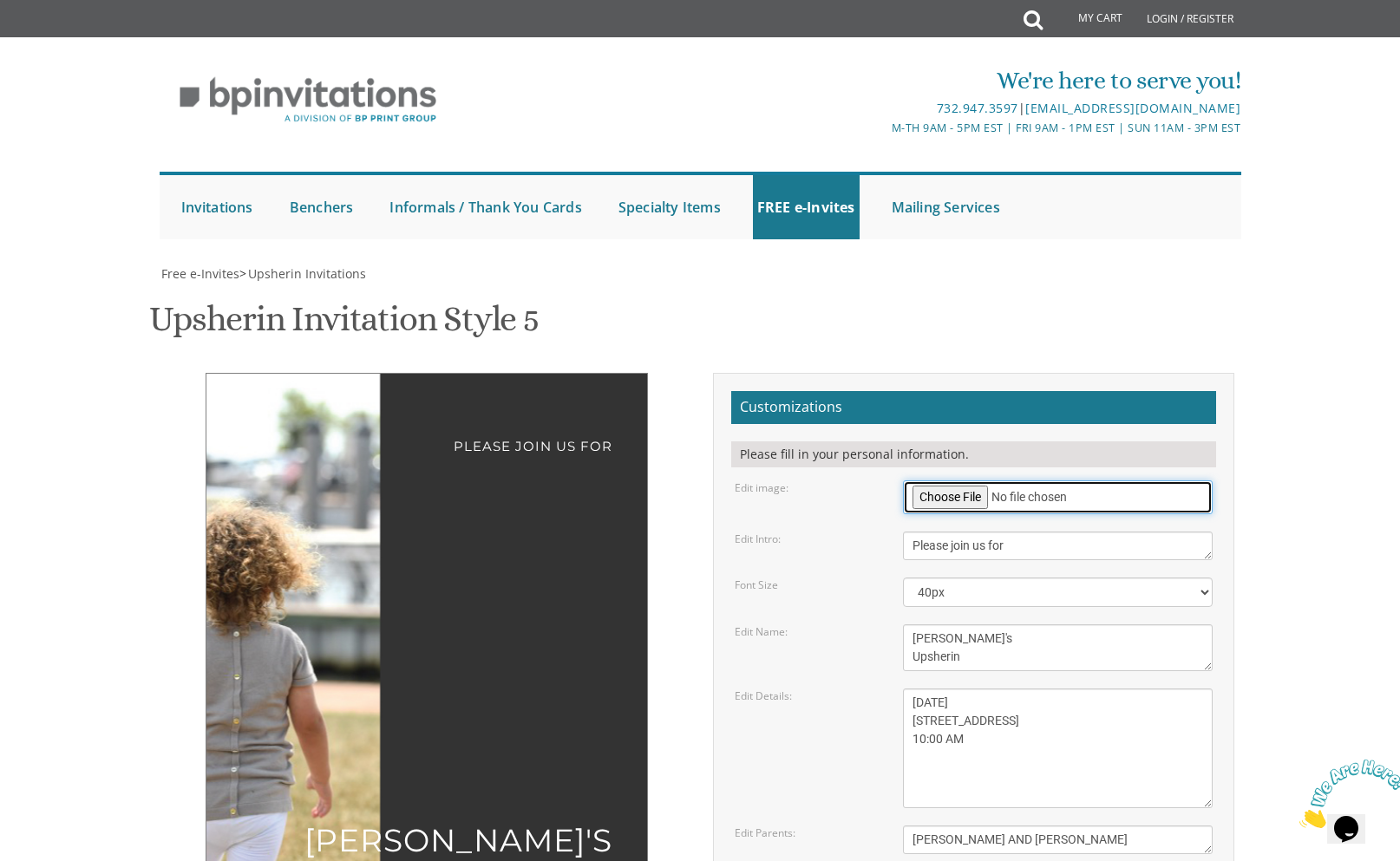
click at [939, 493] on input "file" at bounding box center [1058, 497] width 311 height 34
click at [968, 480] on input "file" at bounding box center [1058, 497] width 311 height 34
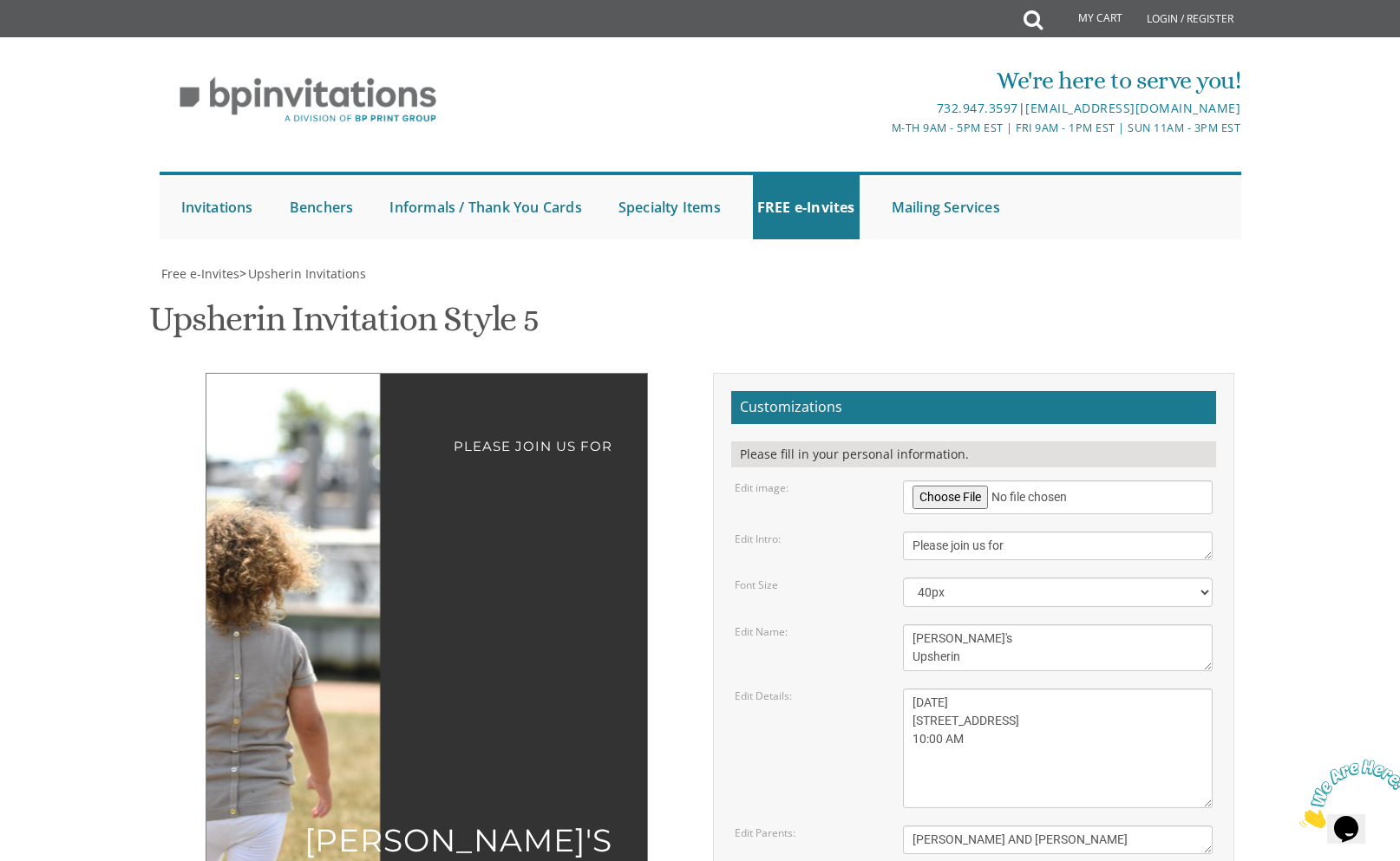
click at [351, 374] on div at bounding box center [304, 597] width 198 height 447
click at [1069, 391] on form "Customizations Please fill in your personal information. Edit image: Edit Intro…" at bounding box center [974, 699] width 485 height 617
click at [1018, 689] on textarea "[DATE] 1:00 pm at our home [STREET_ADDRESS][US_STATE]" at bounding box center [1058, 749] width 311 height 120
click at [455, 629] on div "Please join us for Ari's Upsherin SUNDAY, SEPTEMBER 28TH 5120 11TH AVENUE 10:00…" at bounding box center [700, 751] width 1095 height 756
click at [998, 826] on textarea "[PERSON_NAME] & [PERSON_NAME]" at bounding box center [1058, 840] width 311 height 28
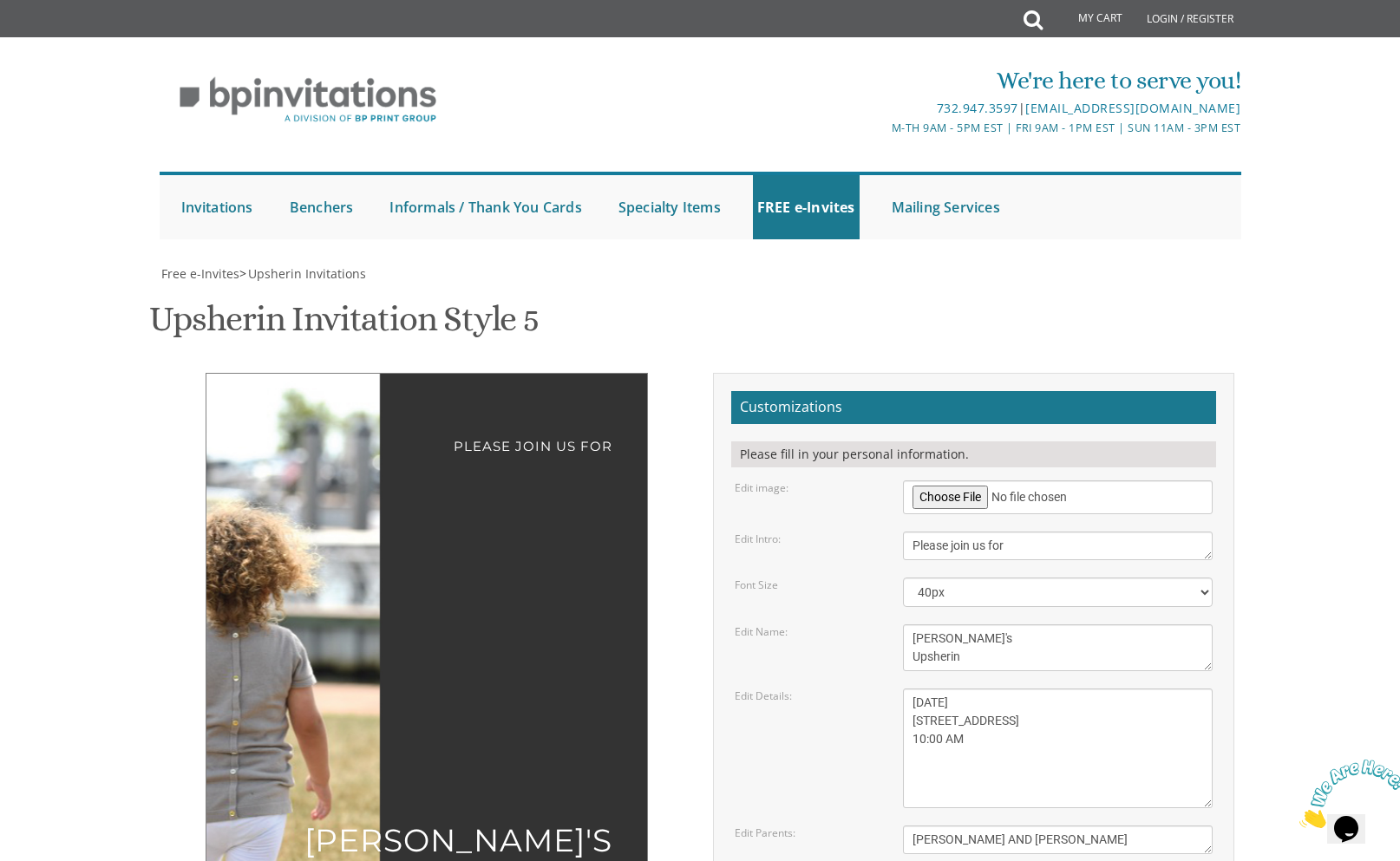
click at [1026, 826] on textarea "[PERSON_NAME] & [PERSON_NAME]" at bounding box center [1058, 840] width 311 height 28
click at [1005, 826] on textarea "[PERSON_NAME] & [PERSON_NAME]" at bounding box center [1058, 840] width 311 height 28
click at [1006, 826] on textarea "[PERSON_NAME] & [PERSON_NAME]" at bounding box center [1058, 840] width 311 height 28
click at [1012, 826] on textarea "[PERSON_NAME] & [PERSON_NAME]" at bounding box center [1058, 840] width 311 height 28
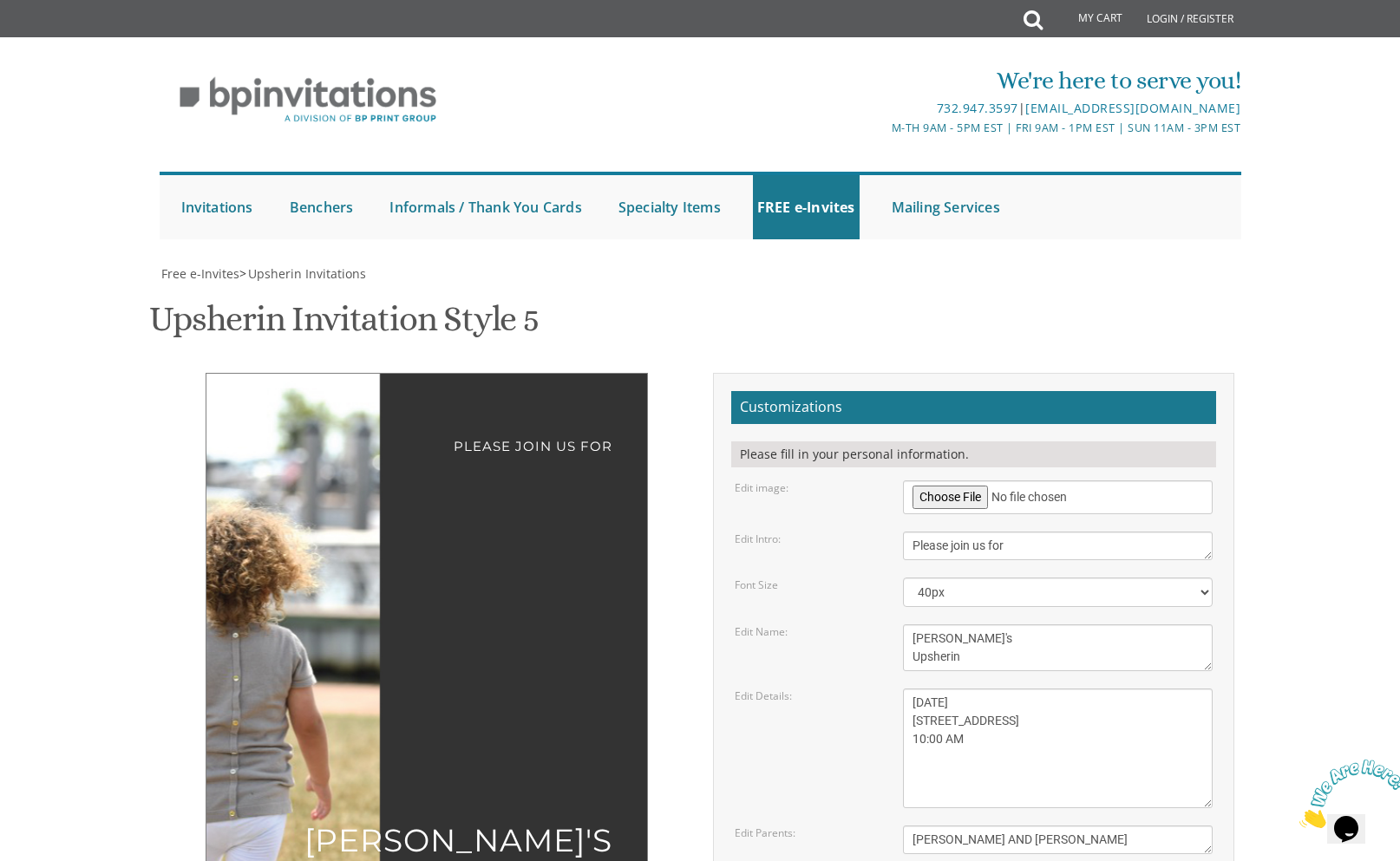
click at [1012, 826] on textarea "[PERSON_NAME] & [PERSON_NAME]" at bounding box center [1058, 840] width 311 height 28
click at [917, 826] on textarea "[PERSON_NAME] & [PERSON_NAME]" at bounding box center [1058, 840] width 311 height 28
click at [159, 679] on div "Please join us for Ari's Upsherin SUNDAY, SEPTEMBER 28TH 5120 11TH AVENUE 10:00…" at bounding box center [700, 749] width 1095 height 753
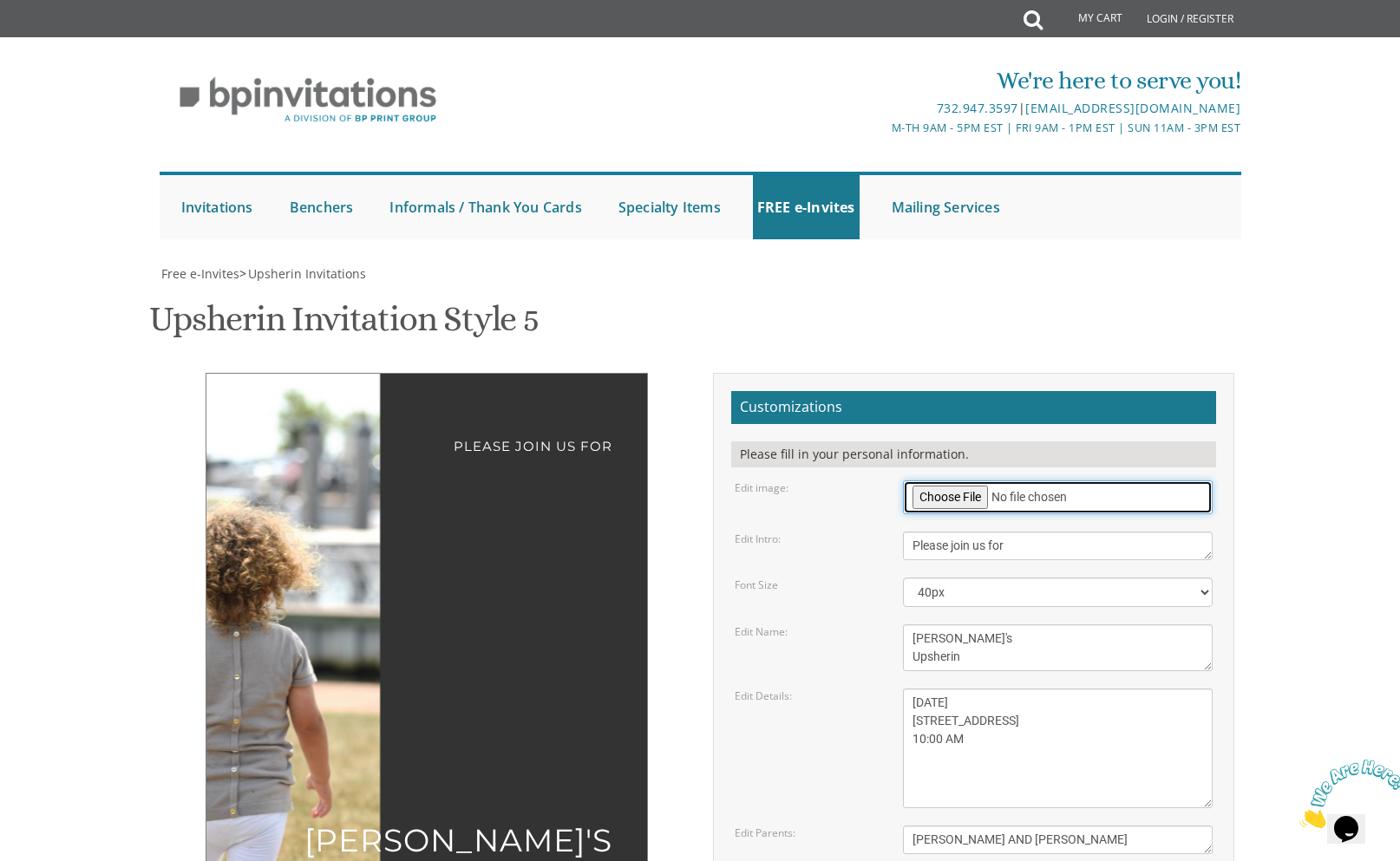
click at [963, 480] on input "file" at bounding box center [1058, 497] width 311 height 34
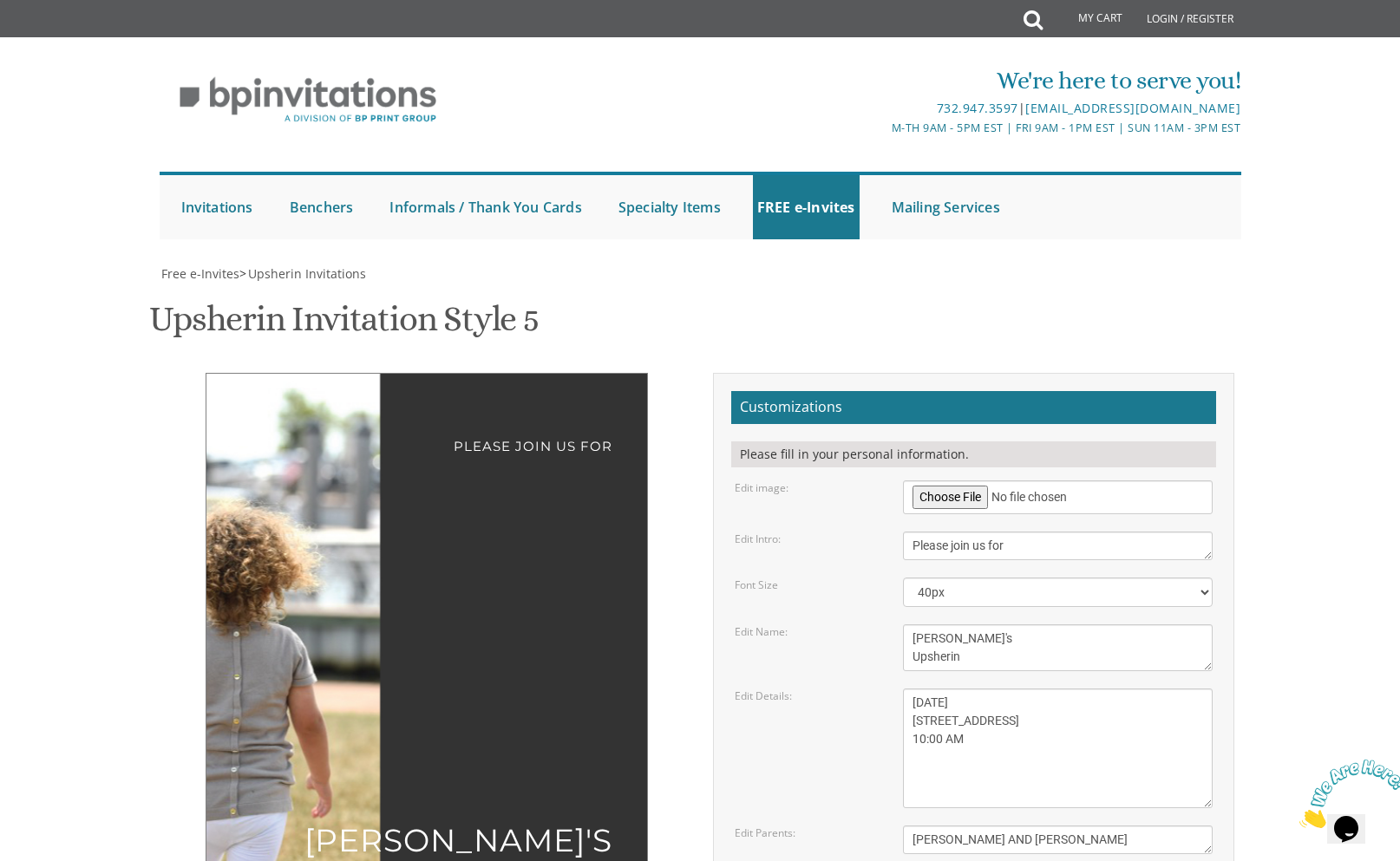
click at [1065, 532] on textarea "Please join us for" at bounding box center [1058, 546] width 311 height 28
click at [984, 689] on textarea "[DATE] 1:00 pm at our home [STREET_ADDRESS][US_STATE]" at bounding box center [1058, 749] width 311 height 120
type textarea "SUNDAY, SEPTEMBER 28TH 5120 11TH AVENUE 10:00 AM LOOKING FORWARD TO SEEING YOU!"
click at [803, 826] on div "Edit Parents:" at bounding box center [806, 834] width 168 height 15
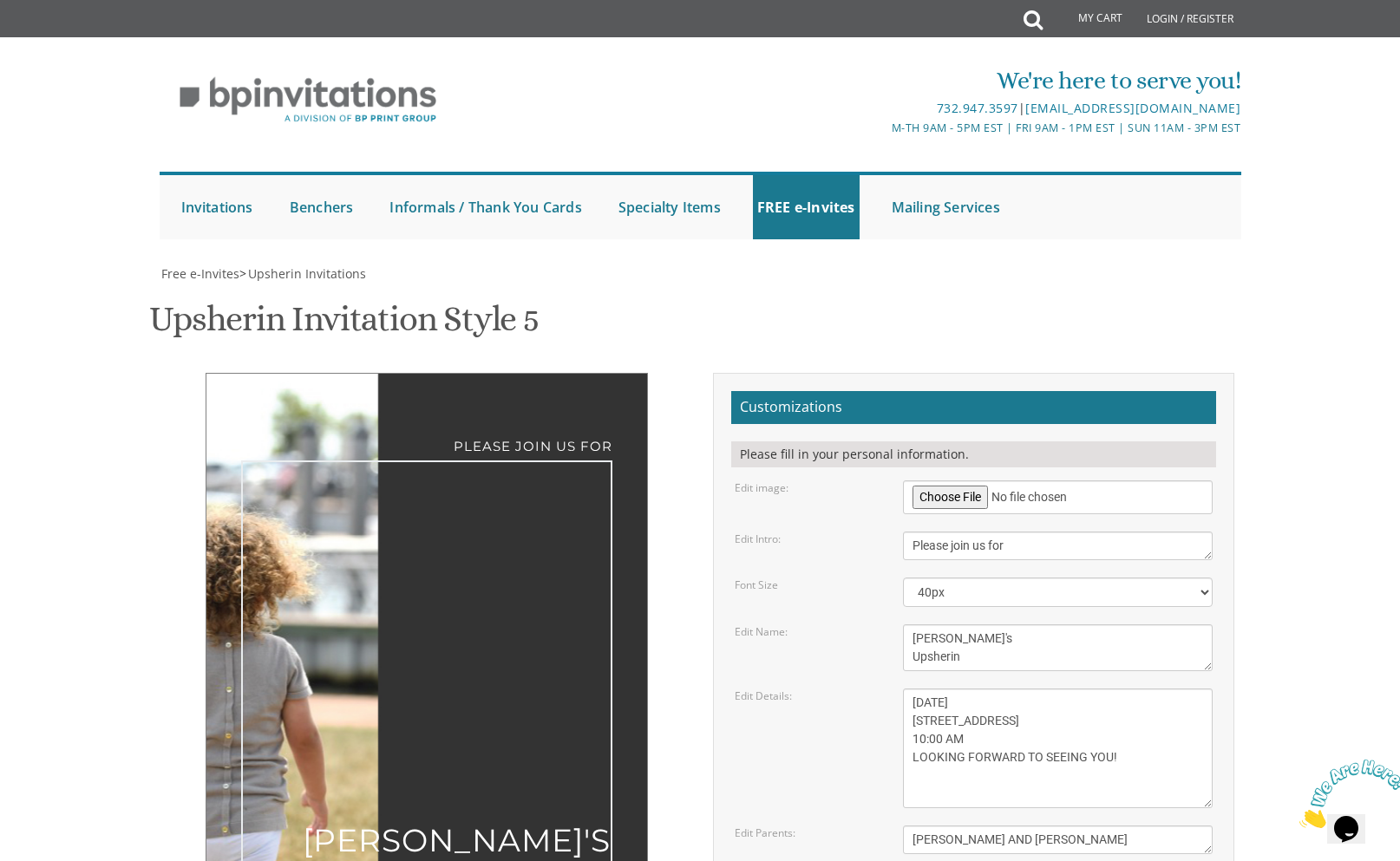
drag, startPoint x: 950, startPoint y: 288, endPoint x: 879, endPoint y: 286, distance: 71.0
click at [879, 625] on div "Edit Name: Ari's Upsherin" at bounding box center [975, 648] width 505 height 47
type textarea "[PERSON_NAME]'s Upsherin"
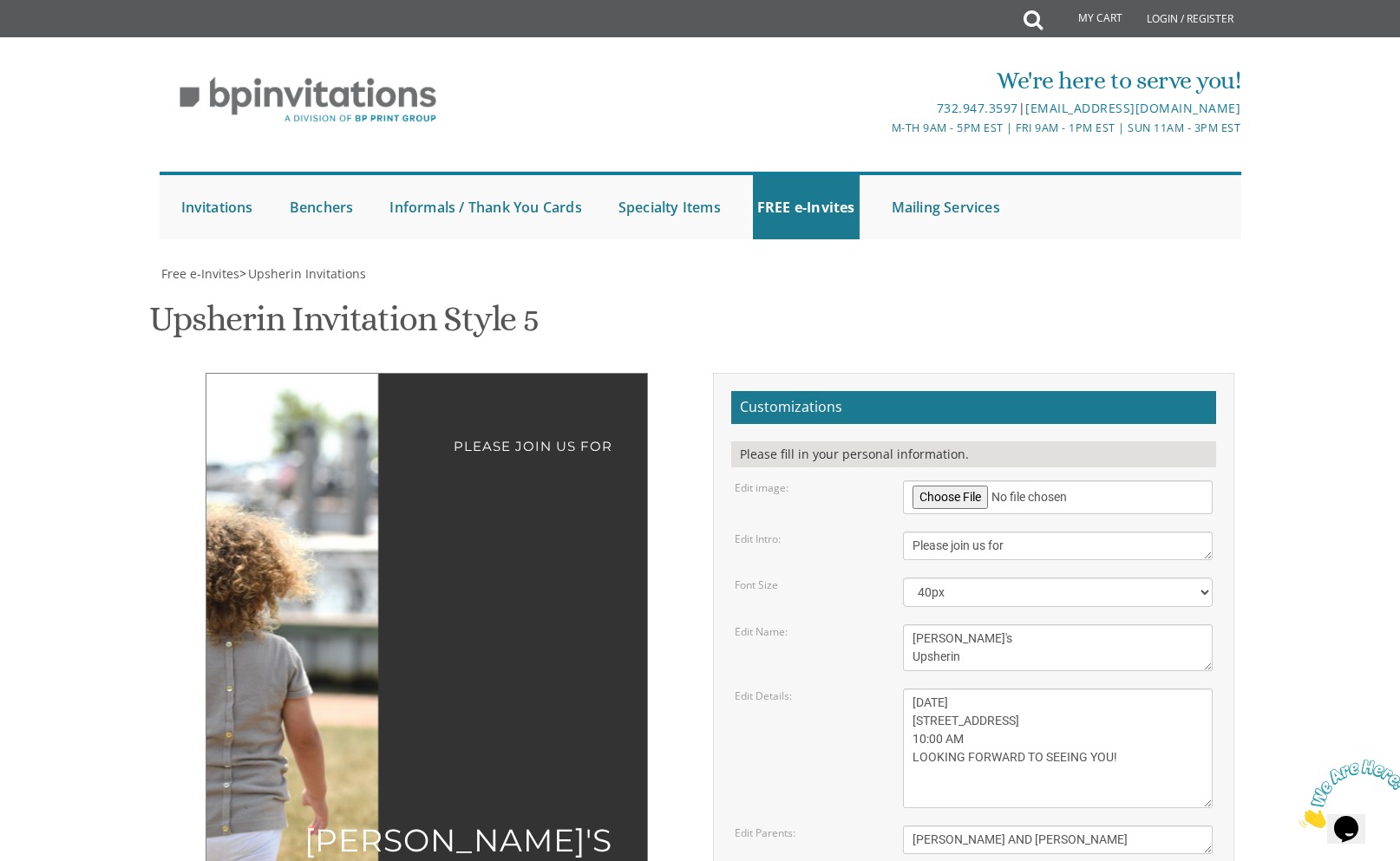
click at [808, 689] on div "Edit Details: [DATE] 1:00 pm at our home [STREET_ADDRESS][US_STATE]" at bounding box center [975, 749] width 505 height 120
drag, startPoint x: 976, startPoint y: 393, endPoint x: 874, endPoint y: 395, distance: 102.0
click at [874, 689] on div "Edit Details: [DATE] 1:00 pm at our home [STREET_ADDRESS][US_STATE]" at bounding box center [975, 749] width 505 height 120
click at [1090, 689] on textarea "[DATE] 1:00 pm at our home [STREET_ADDRESS][US_STATE]" at bounding box center [1058, 749] width 311 height 120
paste textarea "10:00 AM"
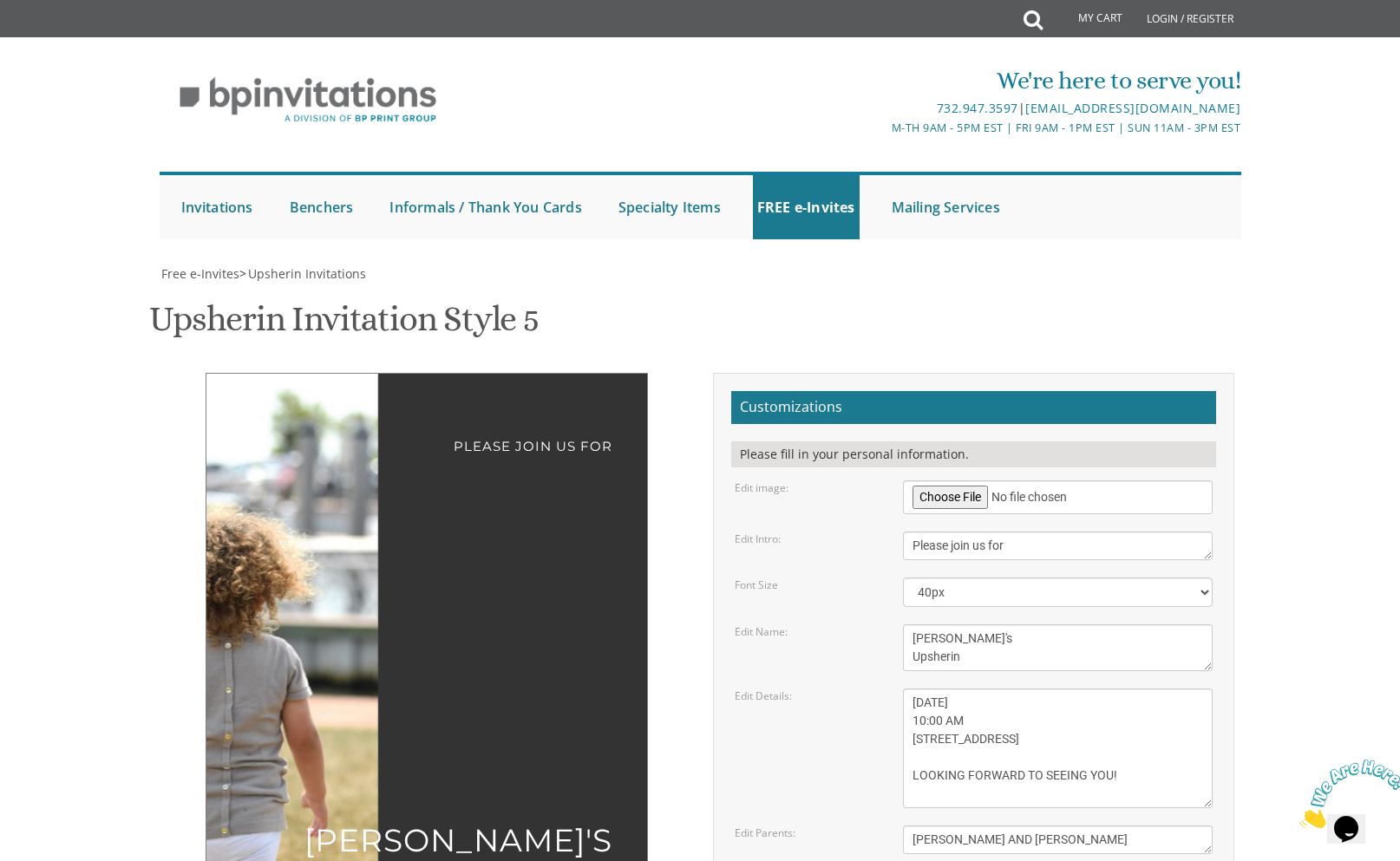
click at [936, 689] on textarea "[DATE] 1:00 pm at our home [STREET_ADDRESS][US_STATE]" at bounding box center [1058, 749] width 311 height 120
type textarea "[DATE] 10:00 AM [STREET_ADDRESS] LOOKING FORWARD TO SEEING YOU!"
click at [776, 689] on div "Edit Details: [DATE] 1:00 pm at our home [STREET_ADDRESS][US_STATE]" at bounding box center [975, 749] width 505 height 120
click at [469, 590] on div "Please join us for [PERSON_NAME]'s Upsherin [DATE] 10:00 AM [STREET_ADDRESS] LO…" at bounding box center [700, 764] width 1095 height 782
click at [964, 689] on textarea "[DATE] 1:00 pm at our home [STREET_ADDRESS][US_STATE]" at bounding box center [1058, 749] width 311 height 120
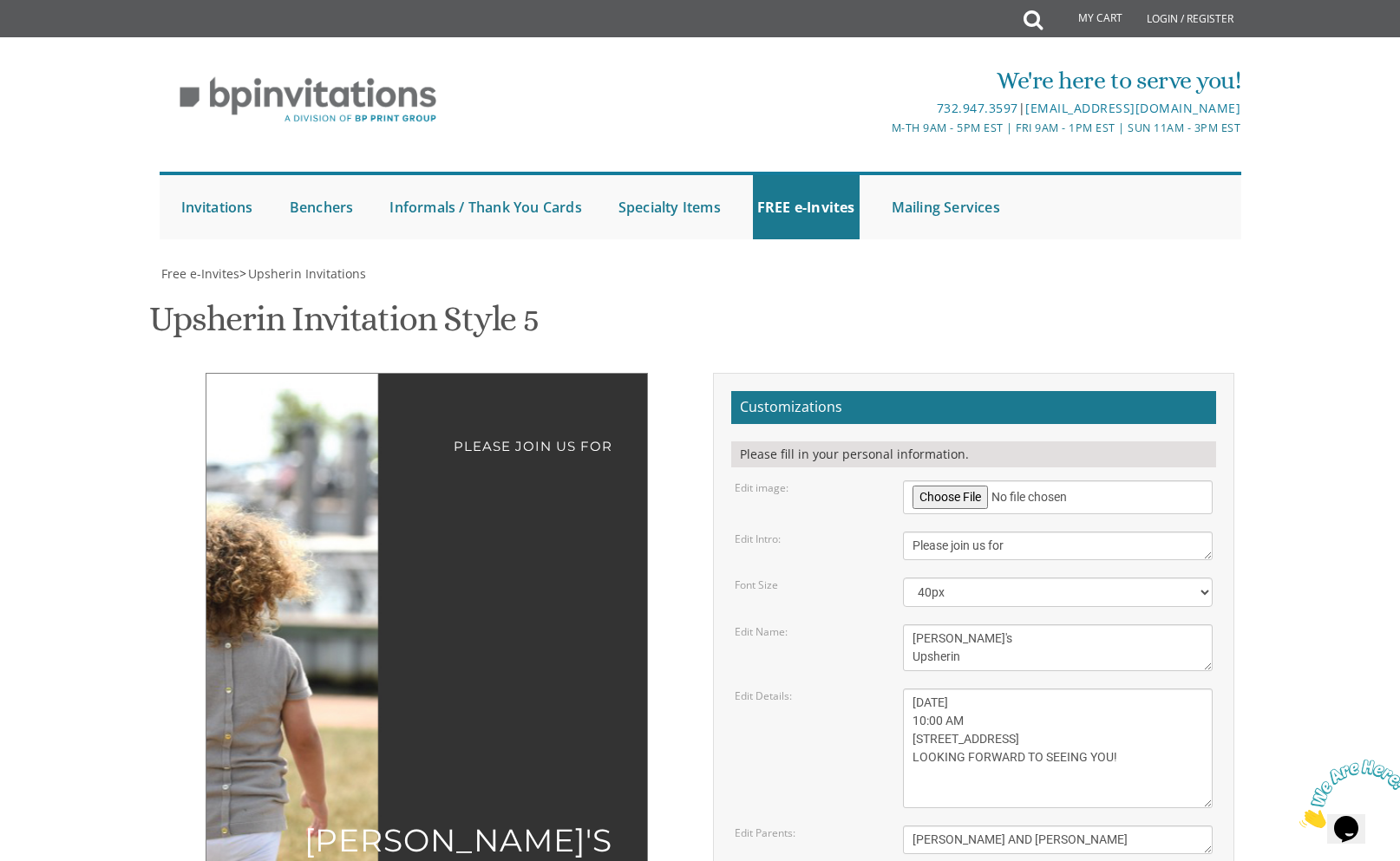
click at [964, 689] on textarea "[DATE] 1:00 pm at our home [STREET_ADDRESS][US_STATE]" at bounding box center [1058, 749] width 311 height 120
click at [481, 565] on div "Please join us for [PERSON_NAME]'s Upsherin [DATE] 10:00 AM [STREET_ADDRESS] LO…" at bounding box center [700, 764] width 1095 height 782
click at [950, 689] on textarea "[DATE] 1:00 pm at our home [STREET_ADDRESS][US_STATE]" at bounding box center [1058, 749] width 311 height 120
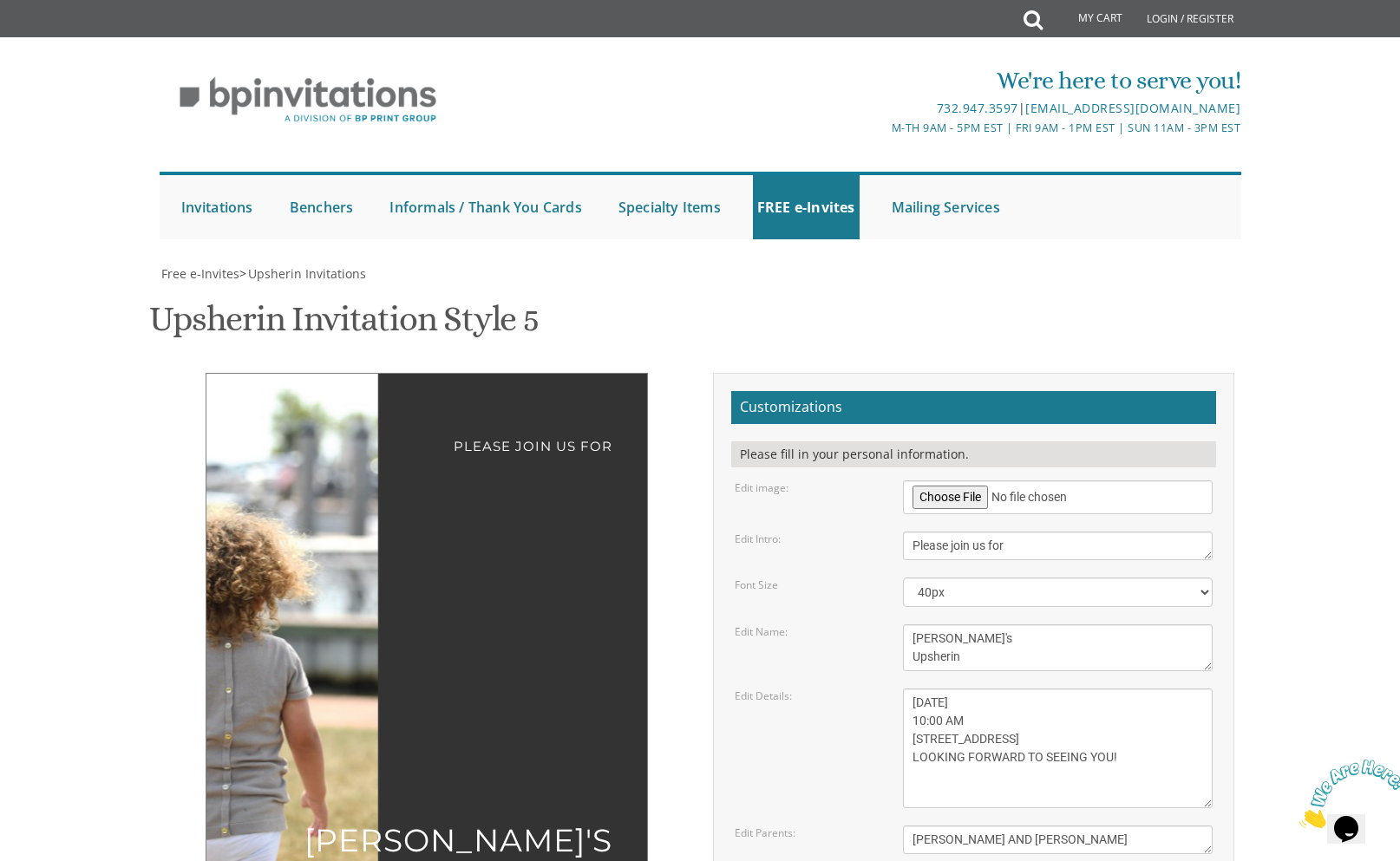
click at [950, 689] on textarea "[DATE] 1:00 pm at our home [STREET_ADDRESS][US_STATE]" at bounding box center [1058, 749] width 311 height 120
click at [960, 689] on textarea "[DATE] 1:00 pm at our home [STREET_ADDRESS][US_STATE]" at bounding box center [1058, 749] width 311 height 120
drag, startPoint x: 960, startPoint y: 405, endPoint x: 951, endPoint y: 407, distance: 9.2
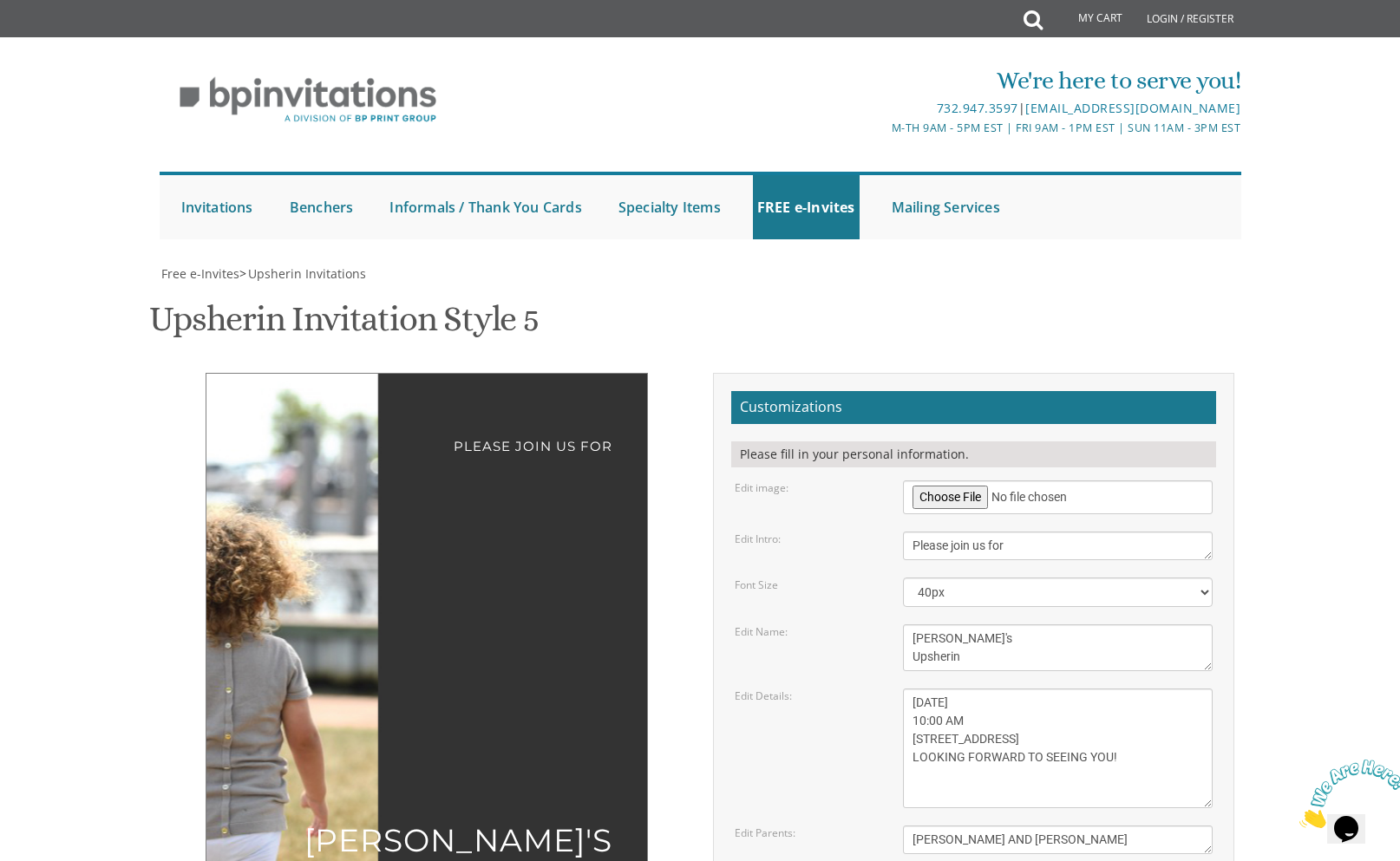
click at [951, 689] on textarea "[DATE] 1:00 pm at our home [STREET_ADDRESS][US_STATE]" at bounding box center [1058, 749] width 311 height 120
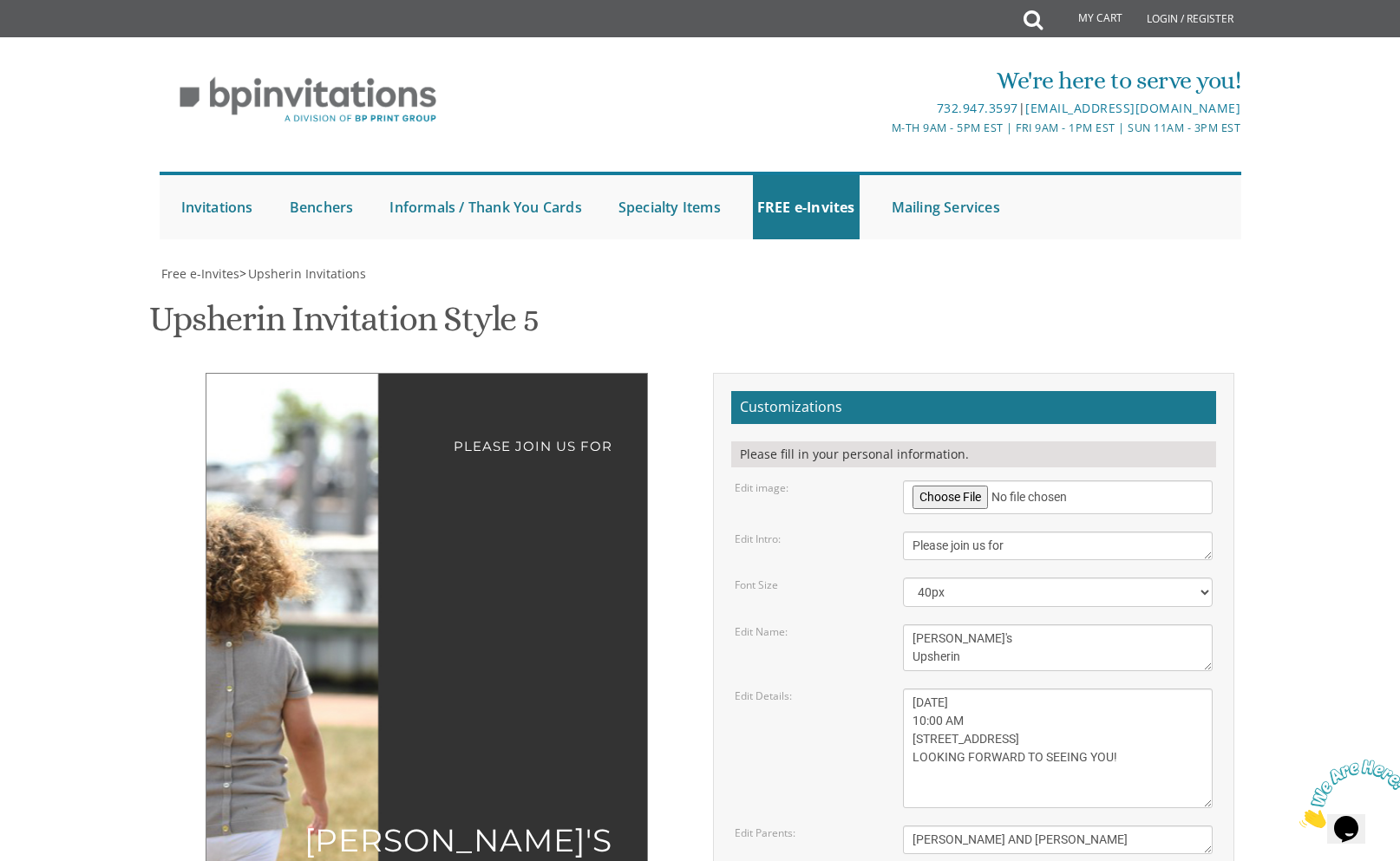
scroll to position [174, 0]
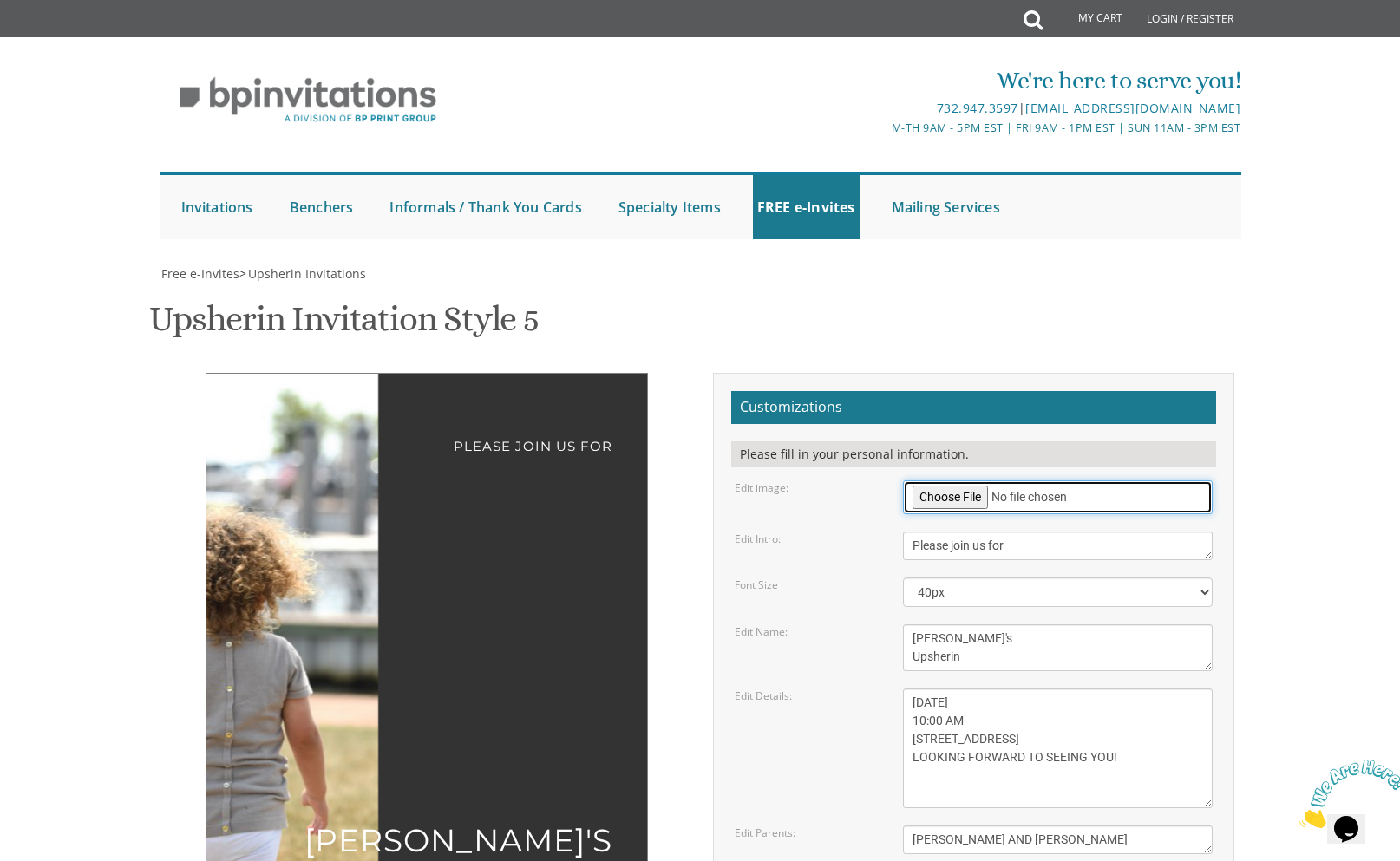
click at [935, 480] on input "file" at bounding box center [1058, 497] width 311 height 34
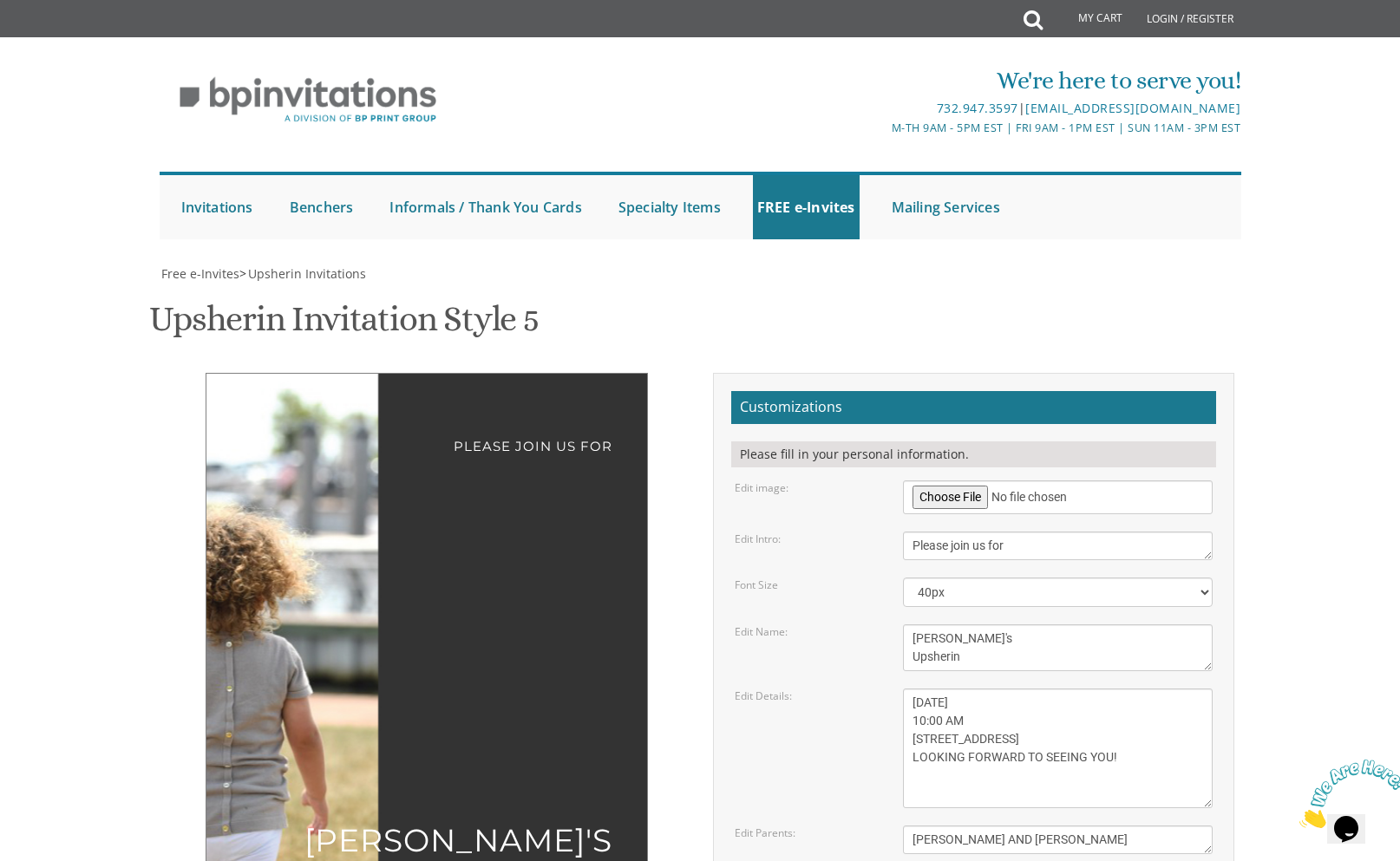
click at [1023, 625] on textarea "[PERSON_NAME]'s Upsherin" at bounding box center [1058, 648] width 311 height 47
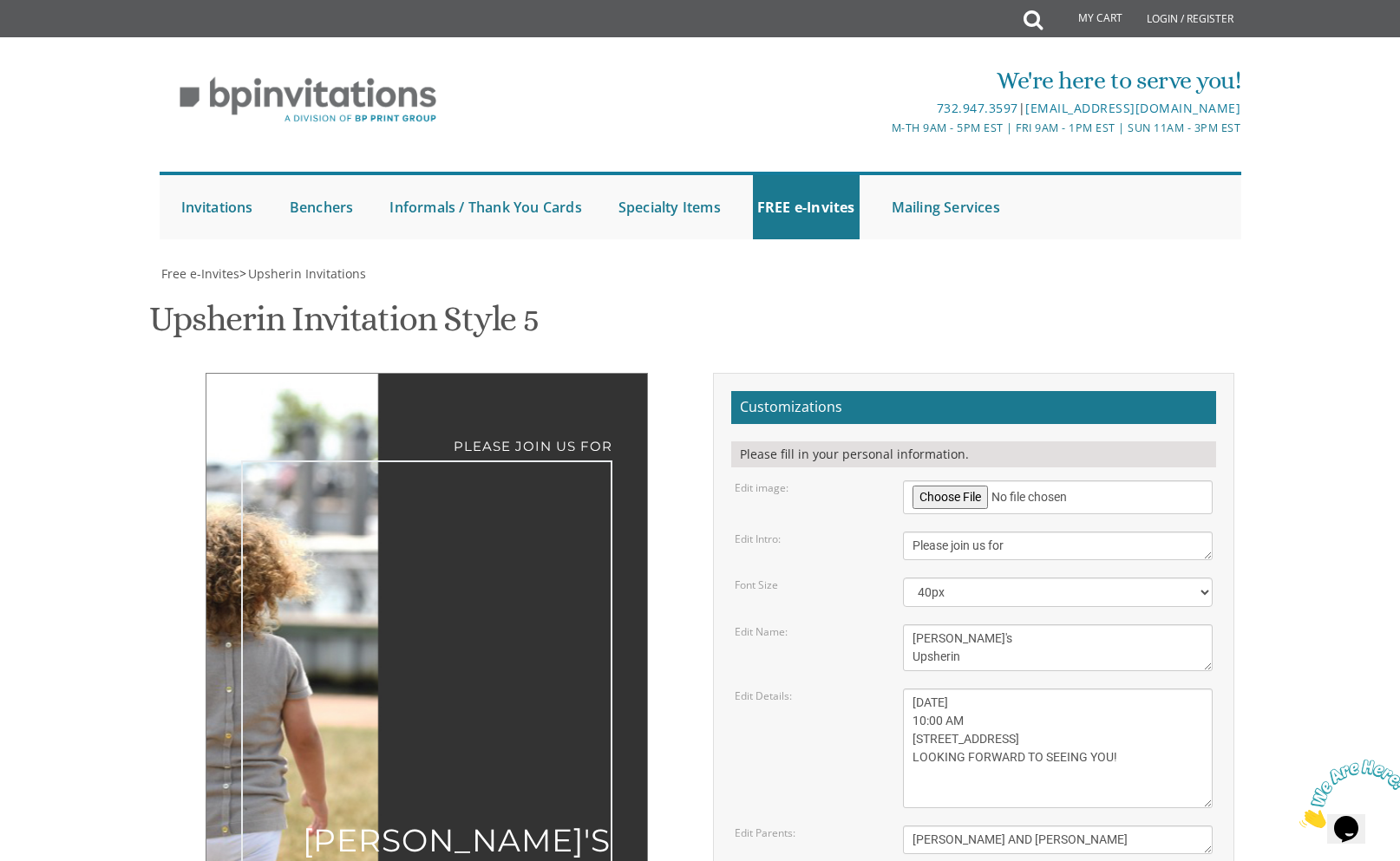
click at [299, 428] on div at bounding box center [304, 597] width 198 height 447
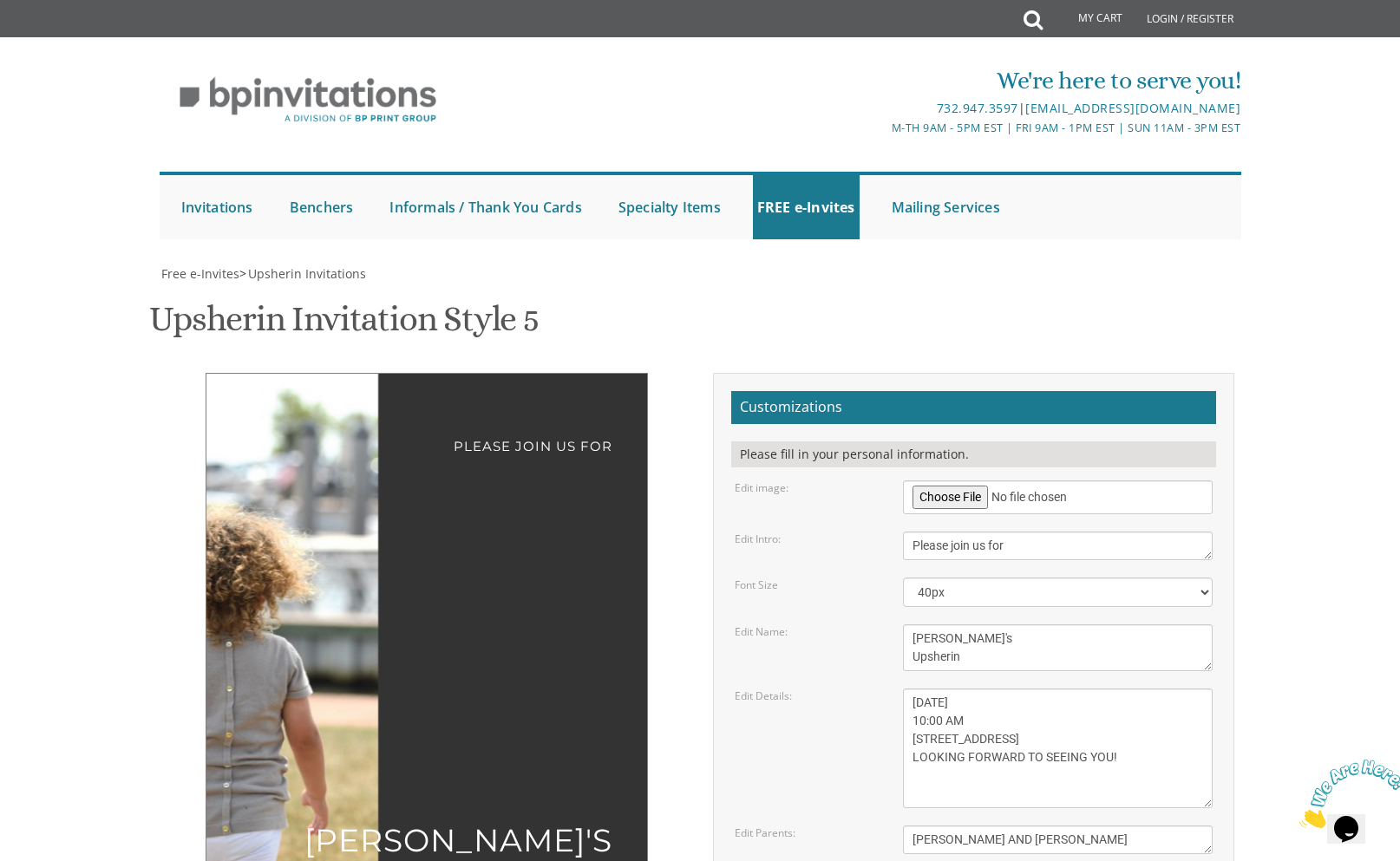
click at [305, 513] on div at bounding box center [304, 597] width 198 height 447
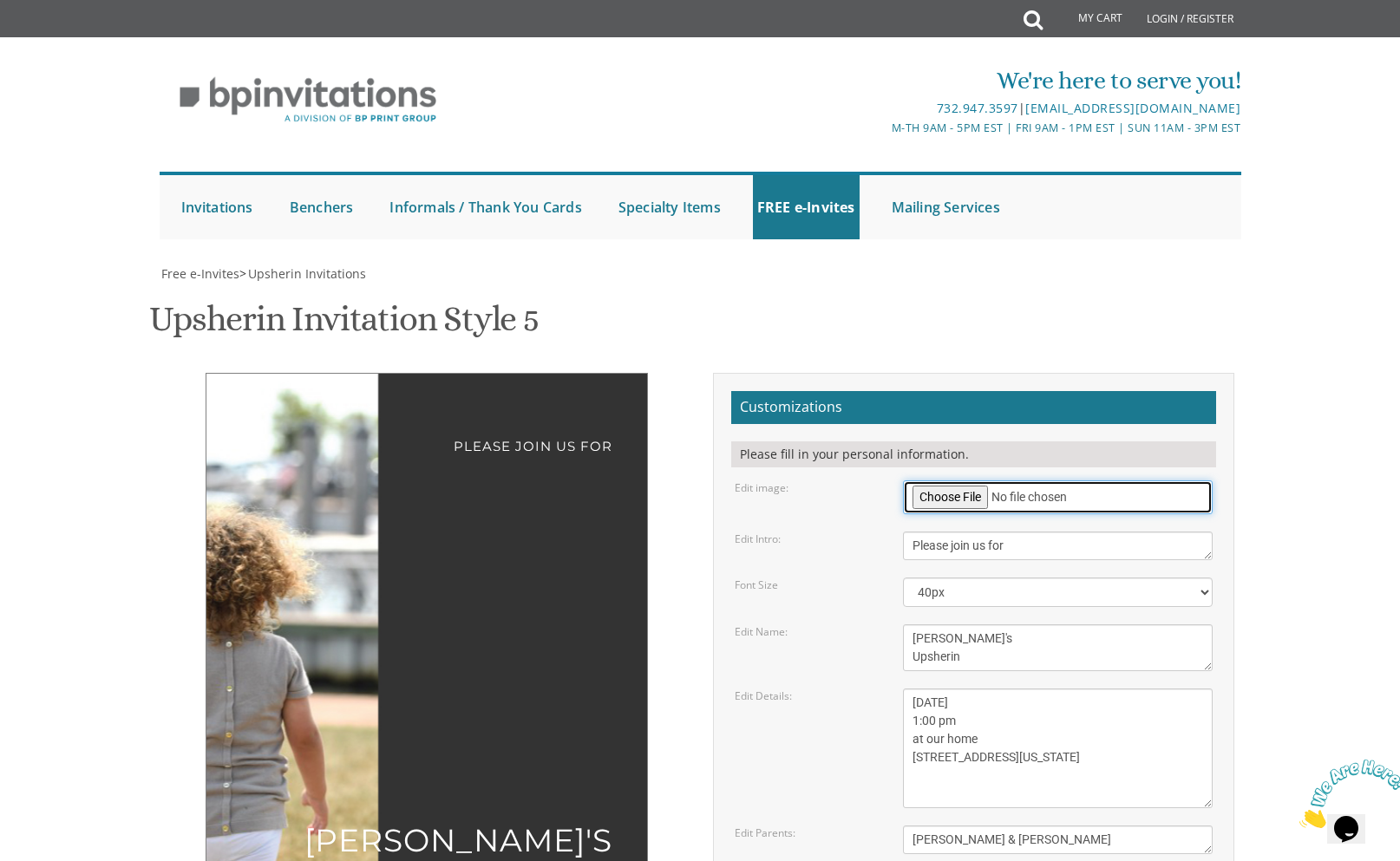
click at [943, 480] on input "file" at bounding box center [1058, 497] width 311 height 34
type input "C:\fakepath\0ade2904-6b11-4f80-b0ca-d38bbaea9ead-1_all_27035.jpeg"
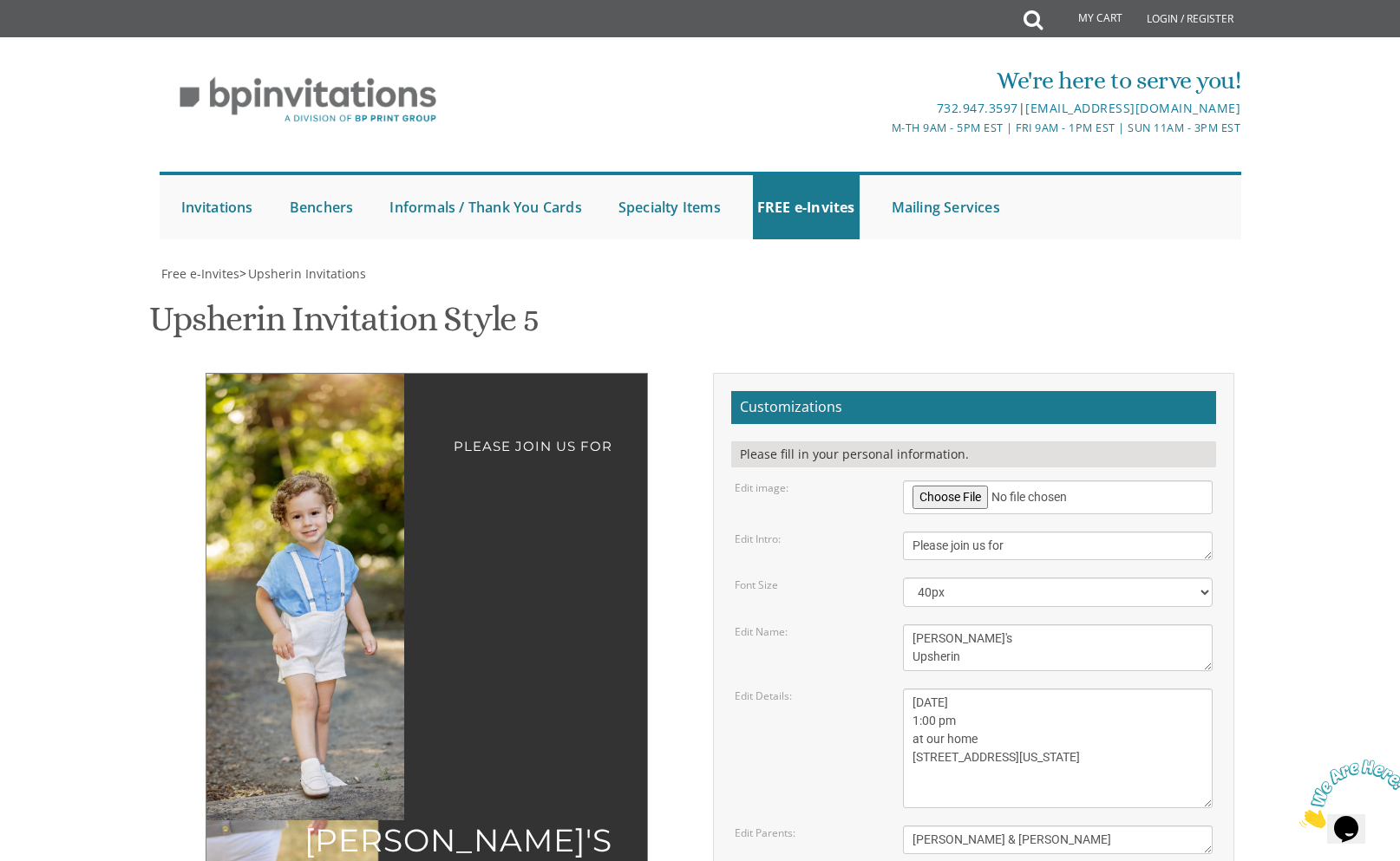
drag, startPoint x: 342, startPoint y: 454, endPoint x: 294, endPoint y: 443, distance: 49.2
click at [294, 443] on img at bounding box center [307, 597] width 298 height 447
click at [344, 646] on img at bounding box center [307, 596] width 297 height 445
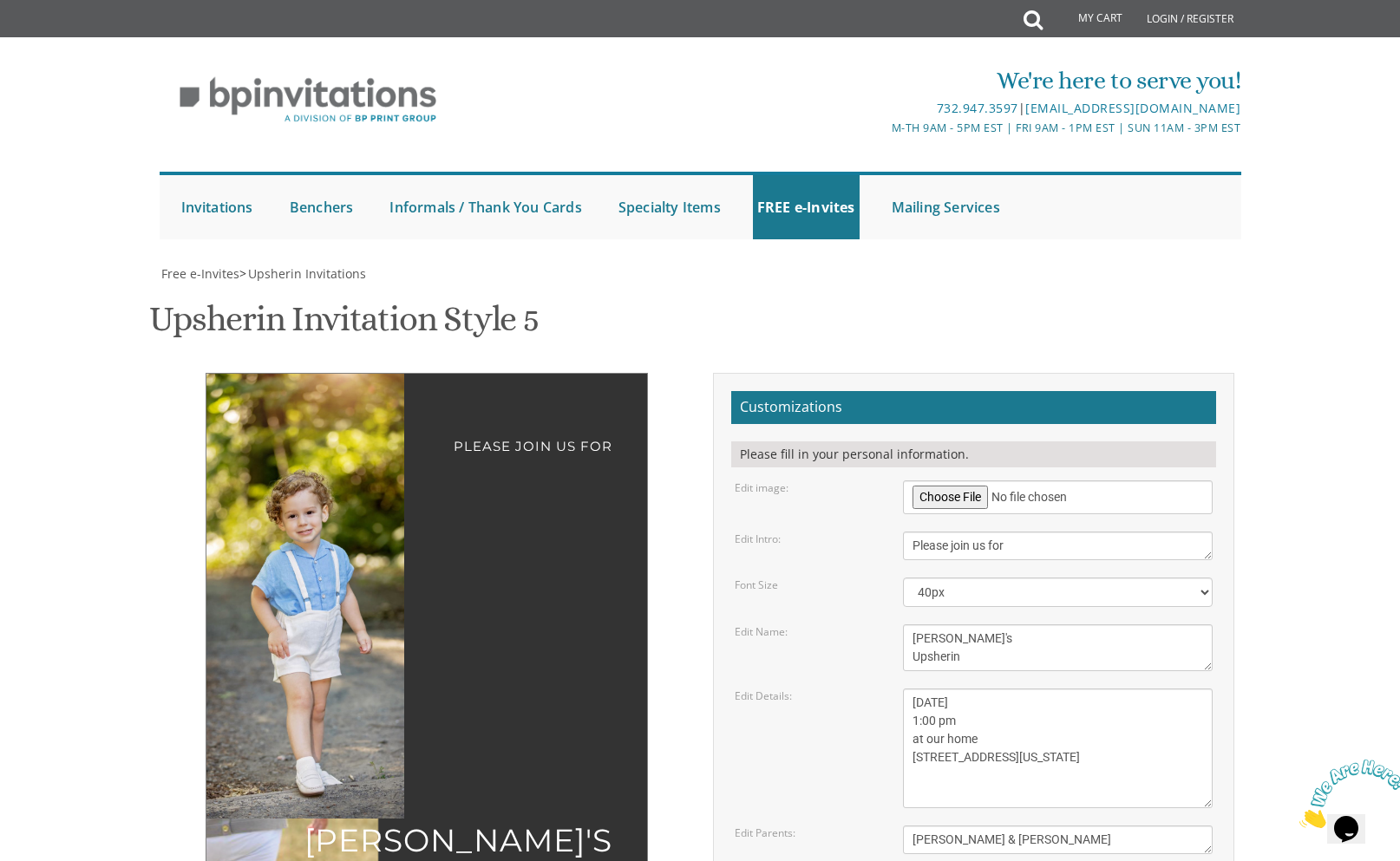
click at [400, 440] on img at bounding box center [302, 596] width 297 height 445
click at [484, 672] on div "Please join us for [PERSON_NAME]'s Upsherin [DATE] 1:00 pm at our home [STREET_…" at bounding box center [700, 764] width 1095 height 782
click at [978, 689] on textarea "[DATE] 1:00 pm at our home [STREET_ADDRESS][US_STATE]" at bounding box center [1058, 749] width 311 height 120
click at [960, 826] on textarea "[PERSON_NAME] & [PERSON_NAME]" at bounding box center [1058, 840] width 311 height 28
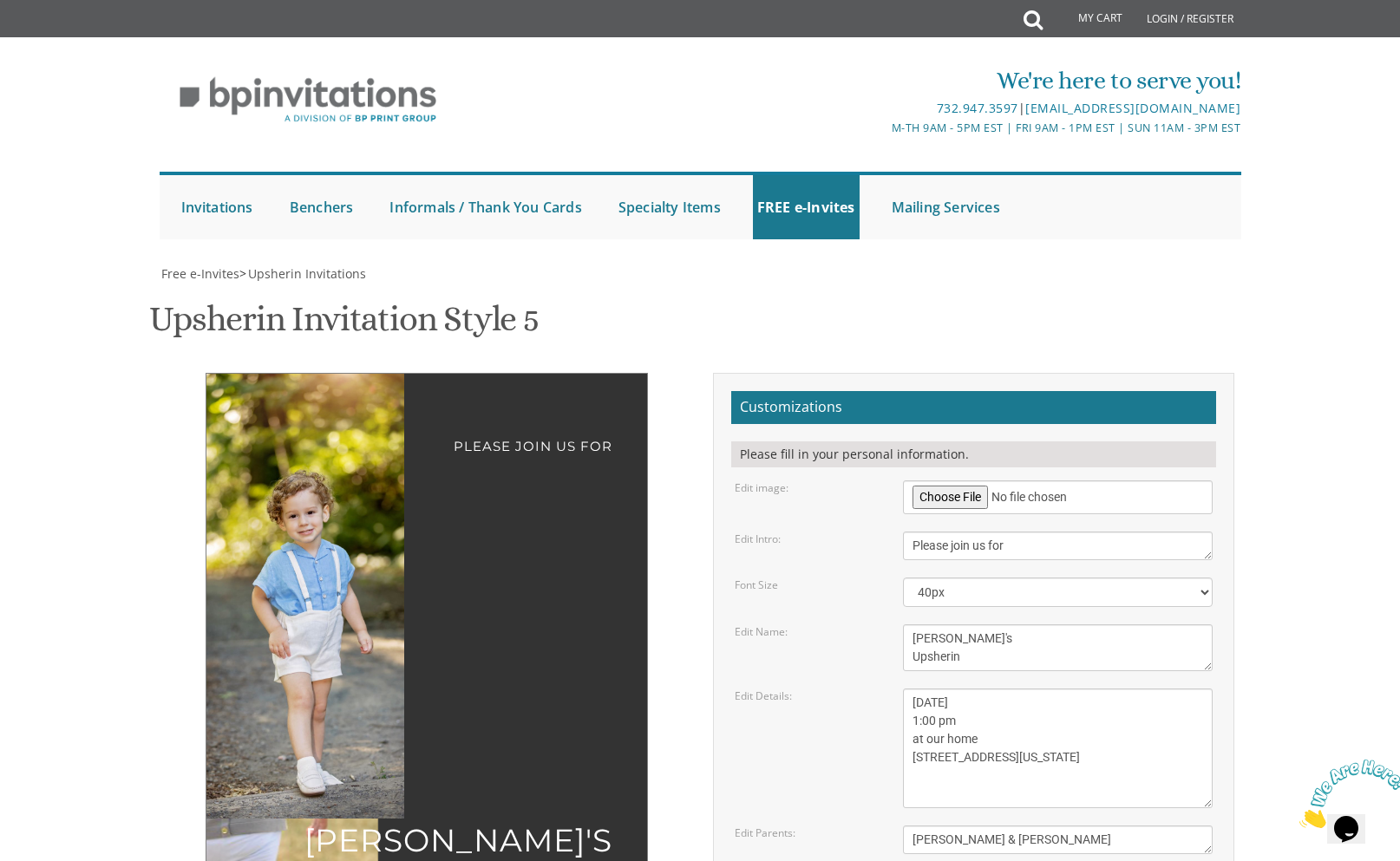
click at [960, 826] on textarea "[PERSON_NAME] & [PERSON_NAME]" at bounding box center [1058, 840] width 311 height 28
type textarea "[PERSON_NAME] AND [PERSON_NAME]"
click at [645, 729] on div "Please join us for [PERSON_NAME]'s Upsherin [DATE] 1:00 pm at our home [STREET_…" at bounding box center [700, 766] width 1095 height 785
click at [391, 501] on img at bounding box center [303, 596] width 297 height 445
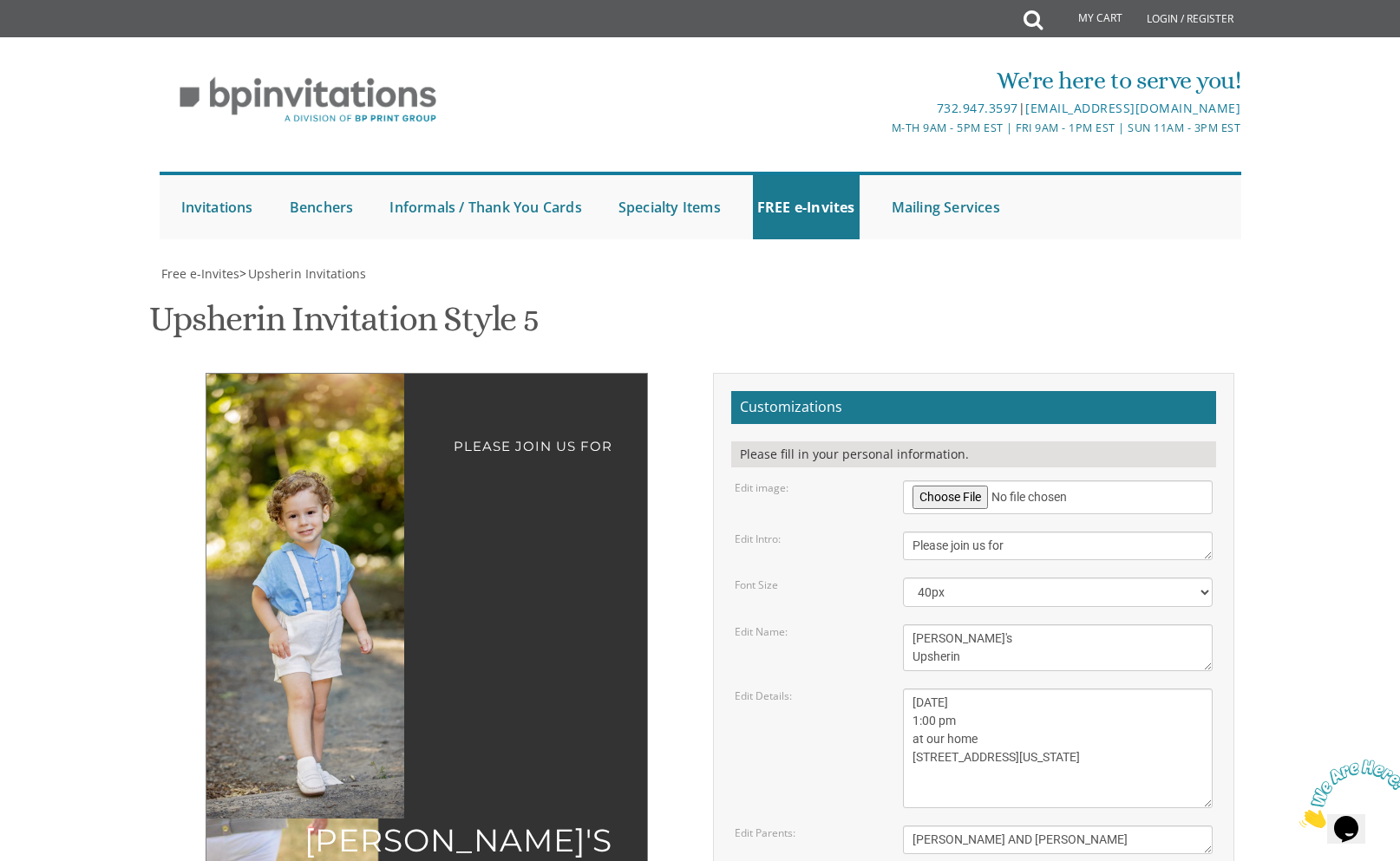
click at [389, 500] on img at bounding box center [303, 596] width 297 height 445
click at [389, 499] on img at bounding box center [303, 596] width 297 height 445
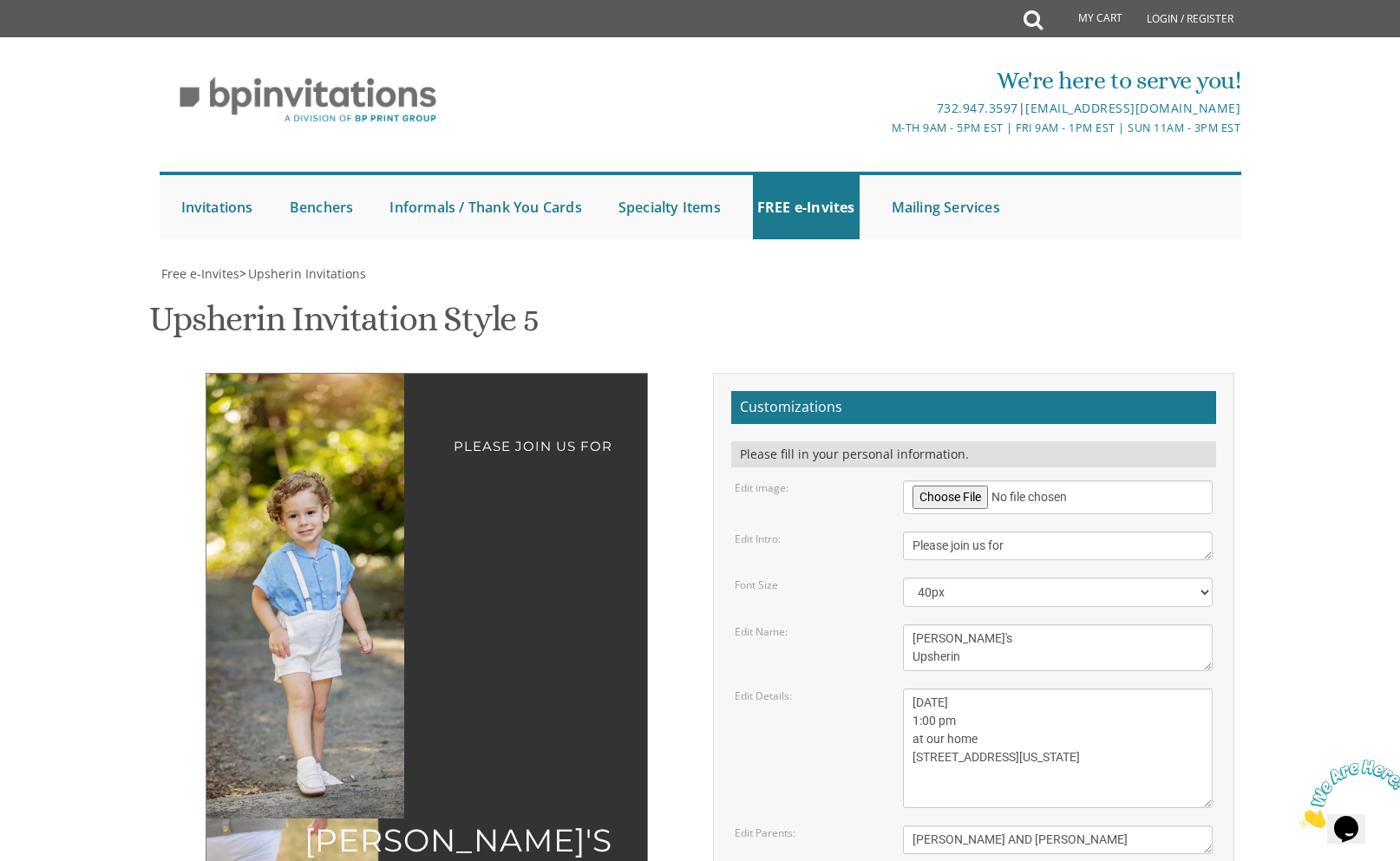
click at [406, 373] on div "Please join us for [PERSON_NAME]'s Upsherin [DATE] 1:00 pm at our home [STREET_…" at bounding box center [427, 753] width 442 height 760
drag, startPoint x: 406, startPoint y: 209, endPoint x: 390, endPoint y: 209, distance: 16.0
click at [390, 373] on div "Please join us for [PERSON_NAME]'s Upsherin [DATE] 1:00 pm at our home [STREET_…" at bounding box center [427, 753] width 442 height 760
click at [78, 399] on body "My Cart Total: View Cart Item(s) Submit My Cart Total: View Cart Item(s) Login …" at bounding box center [700, 807] width 1400 height 1615
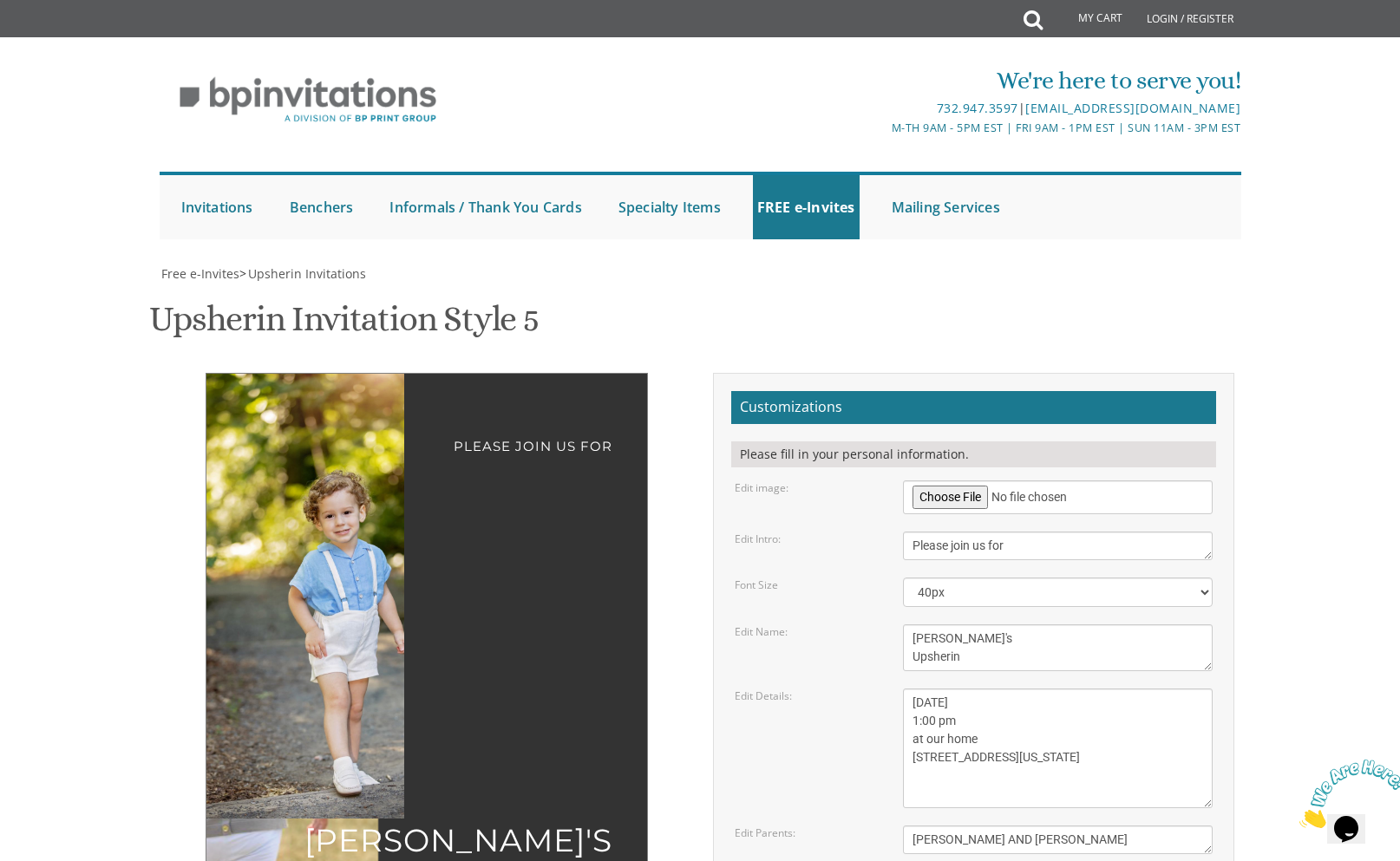
drag, startPoint x: 338, startPoint y: 456, endPoint x: 375, endPoint y: 441, distance: 39.9
click at [375, 441] on img at bounding box center [340, 596] width 297 height 445
click at [988, 689] on textarea "[DATE] 1:00 pm at our home [STREET_ADDRESS][US_STATE]" at bounding box center [1058, 749] width 311 height 120
drag, startPoint x: 912, startPoint y: 524, endPoint x: 1059, endPoint y: 525, distance: 147.0
click at [1059, 689] on textarea "[DATE] 1:00 pm at our home [STREET_ADDRESS][US_STATE]" at bounding box center [1058, 749] width 311 height 120
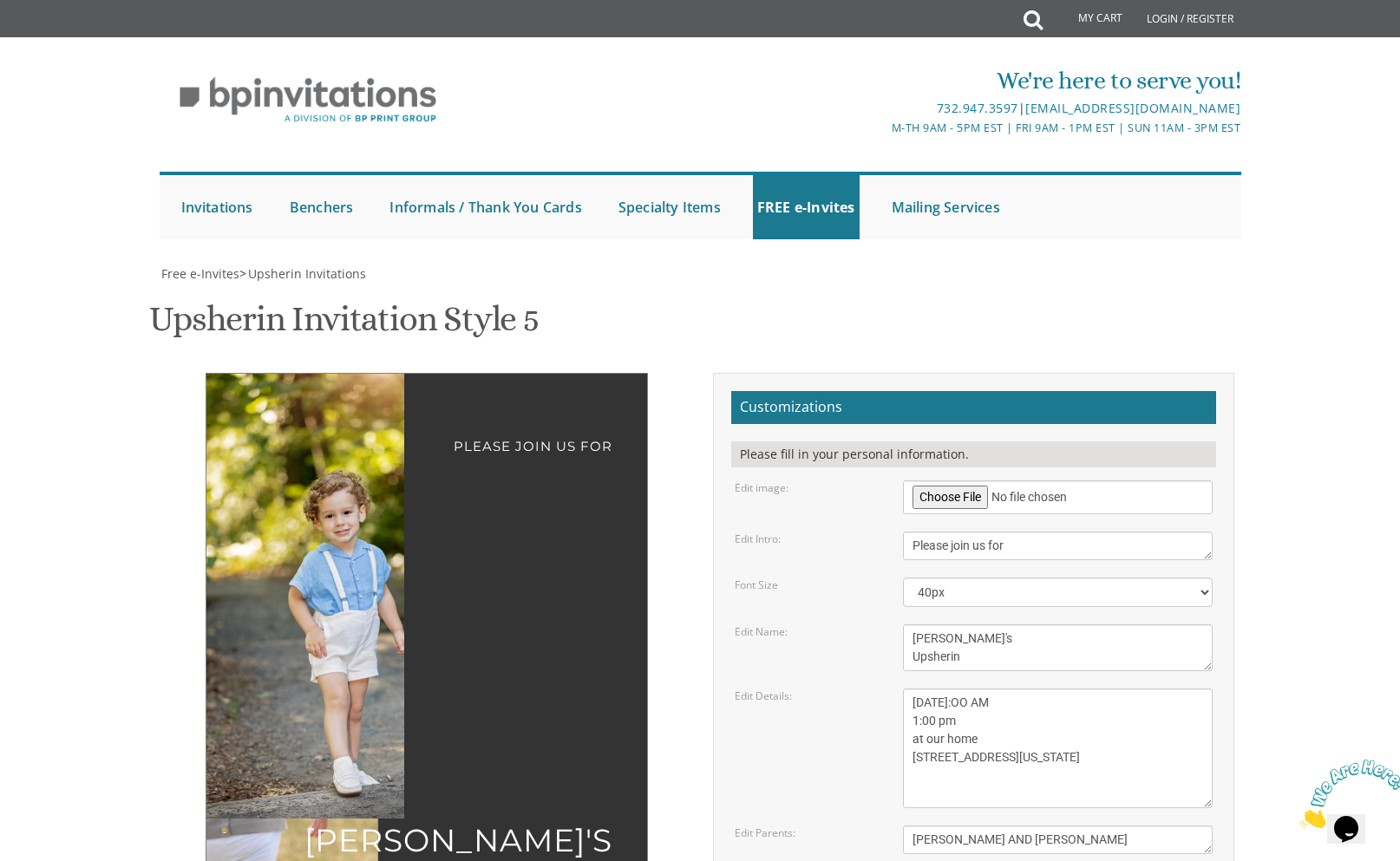
drag, startPoint x: 914, startPoint y: 566, endPoint x: 977, endPoint y: 586, distance: 66.1
click at [977, 689] on textarea "[DATE] 1:00 pm at our home [STREET_ADDRESS][US_STATE]" at bounding box center [1058, 749] width 311 height 120
drag, startPoint x: 931, startPoint y: 546, endPoint x: 957, endPoint y: 573, distance: 37.5
click at [936, 689] on textarea "[DATE] 1:00 pm at our home [STREET_ADDRESS][US_STATE]" at bounding box center [1058, 749] width 311 height 120
click at [1000, 689] on textarea "[DATE] 1:00 pm at our home [STREET_ADDRESS][US_STATE]" at bounding box center [1058, 749] width 311 height 120
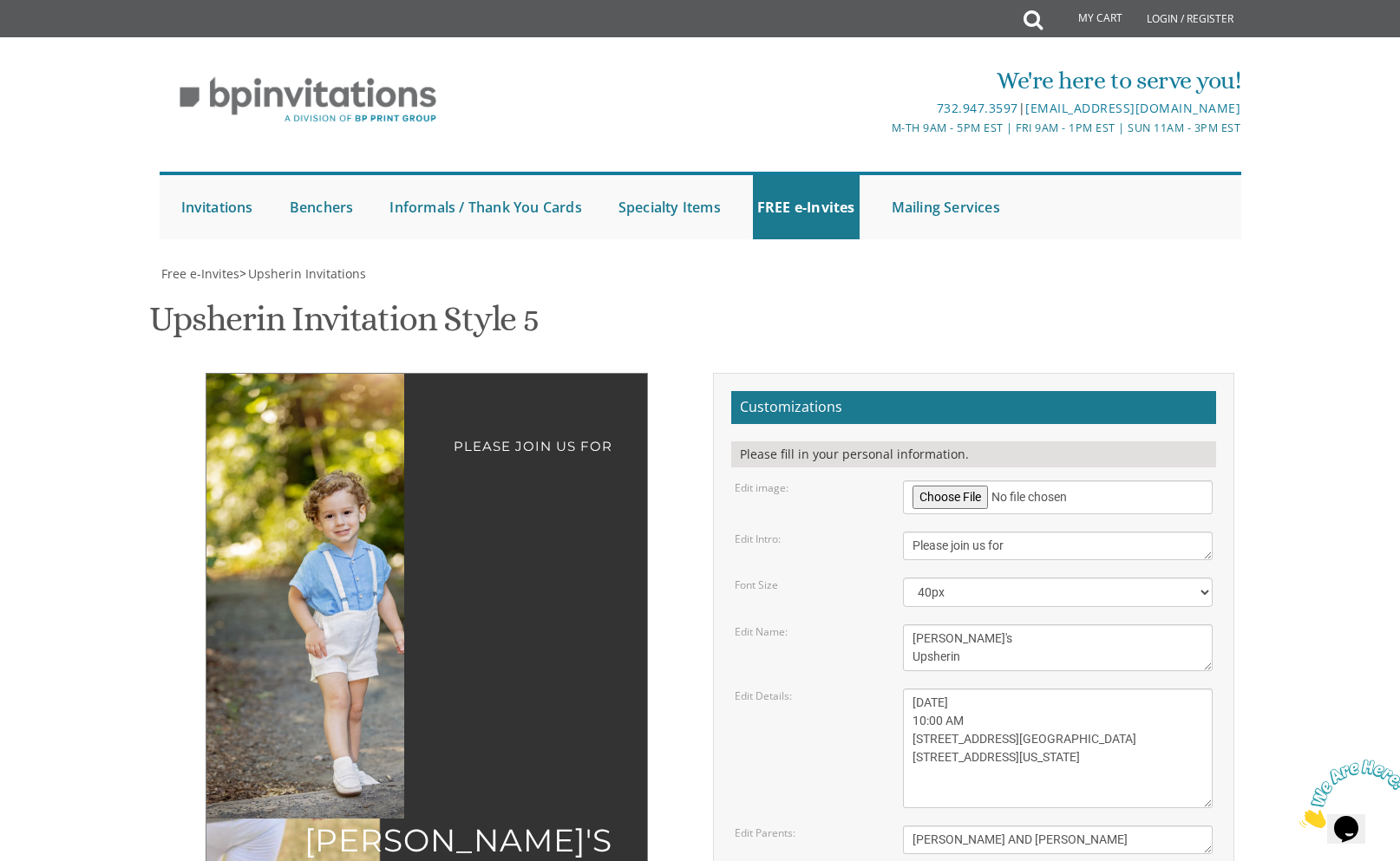
click at [959, 689] on textarea "[DATE] 1:00 pm at our home [STREET_ADDRESS][US_STATE]" at bounding box center [1058, 749] width 311 height 120
type textarea "[DATE] 10:00 AM [STREET_ADDRESS] LOOKING FORWARD TO SEEING YOU!"
click at [812, 689] on div "Edit Details: [DATE] 1:00 pm at our home [STREET_ADDRESS][US_STATE]" at bounding box center [975, 749] width 505 height 120
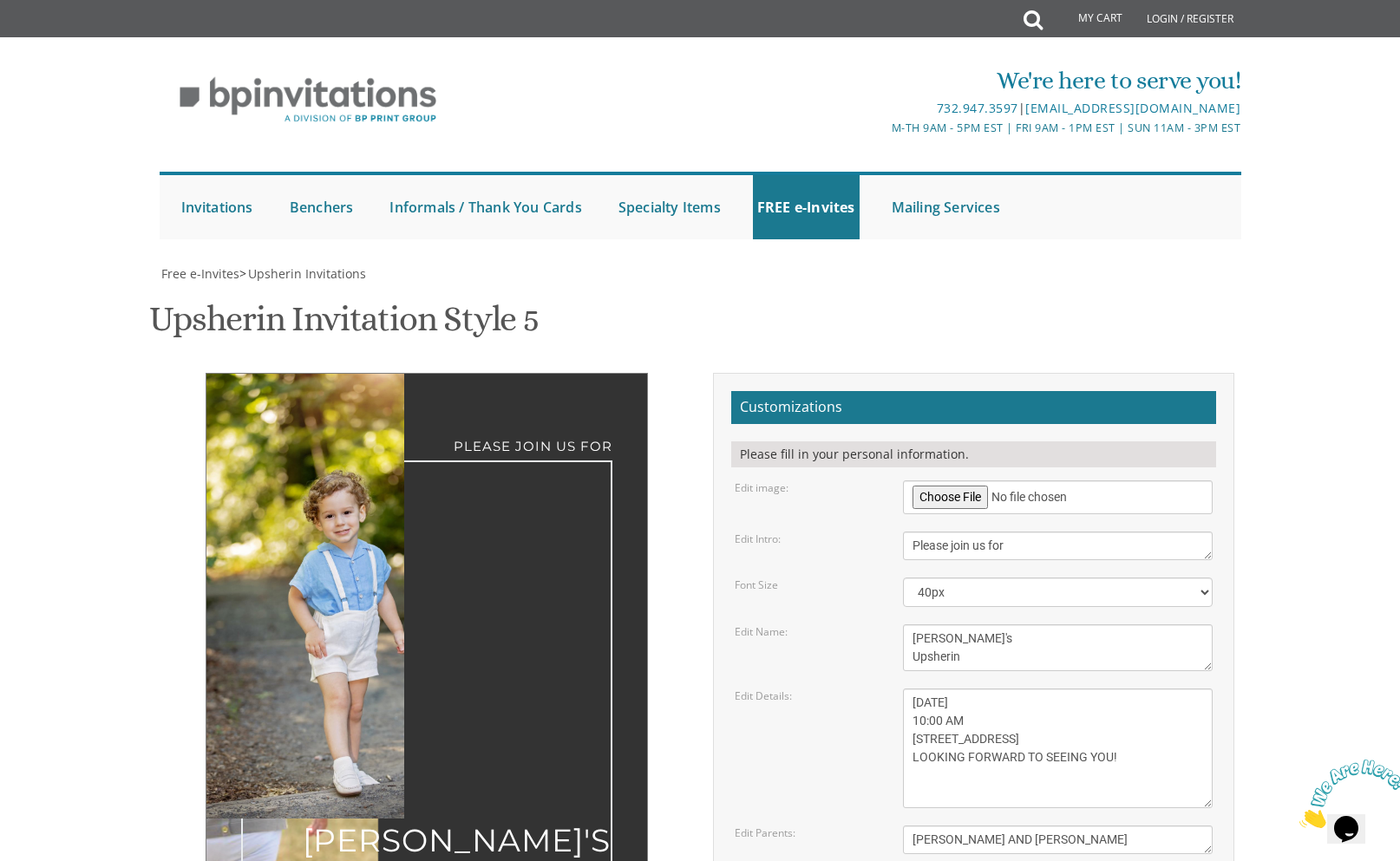
drag, startPoint x: 926, startPoint y: 464, endPoint x: 895, endPoint y: 464, distance: 31.0
click at [895, 625] on div "[PERSON_NAME]'s Upsherin" at bounding box center [1059, 648] width 337 height 47
type textarea "[PERSON_NAME]'s Upsherin"
click at [762, 689] on div "Edit Details: [DATE] 1:00 pm at our home [STREET_ADDRESS][US_STATE]" at bounding box center [975, 749] width 505 height 120
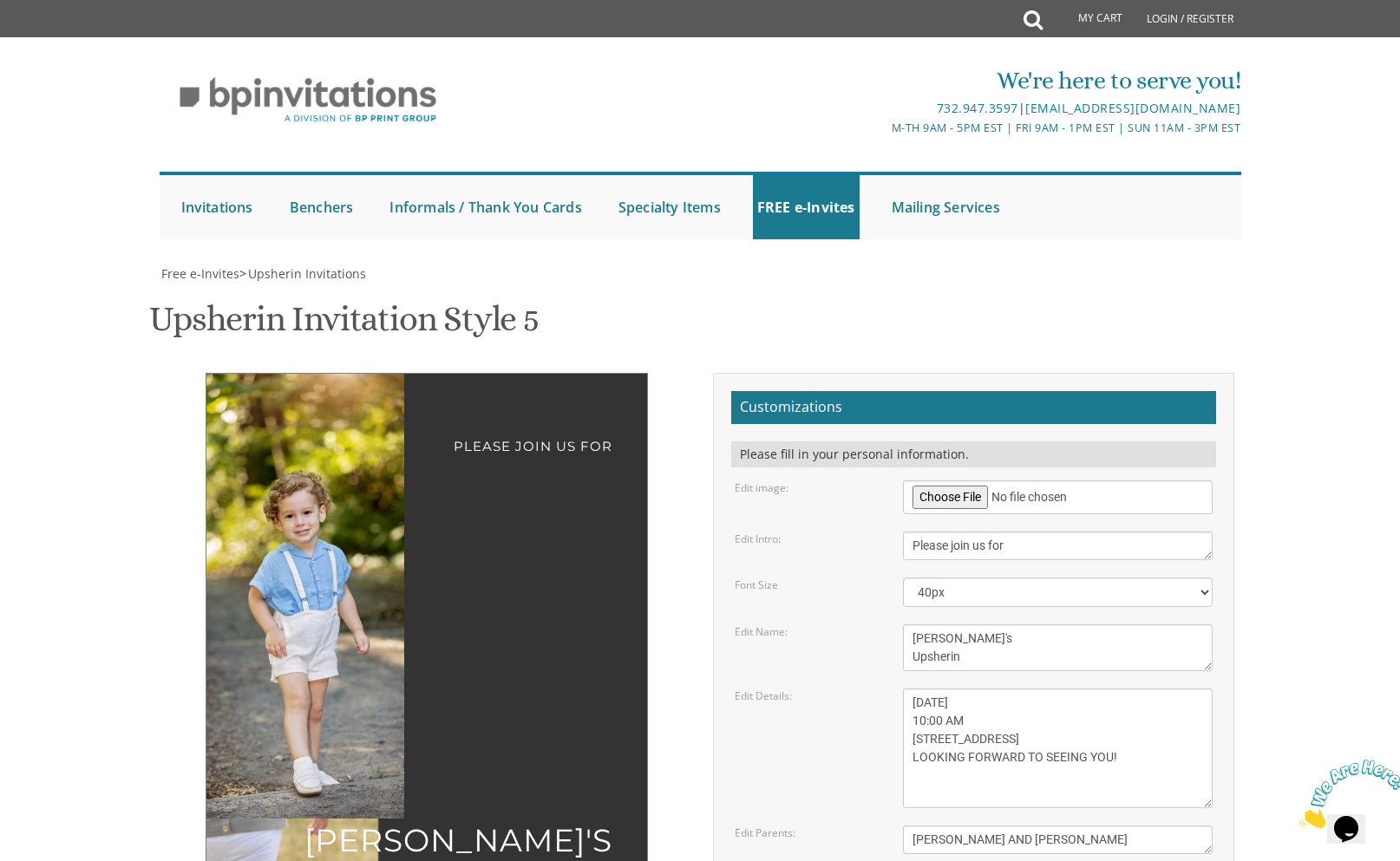
drag, startPoint x: 376, startPoint y: 423, endPoint x: 337, endPoint y: 415, distance: 39.8
click at [337, 415] on img at bounding box center [301, 596] width 297 height 445
click at [426, 691] on div "Please join us for [PERSON_NAME]'s Upsherin [DATE] 10:00 AM [STREET_ADDRESS] LO…" at bounding box center [700, 764] width 1095 height 782
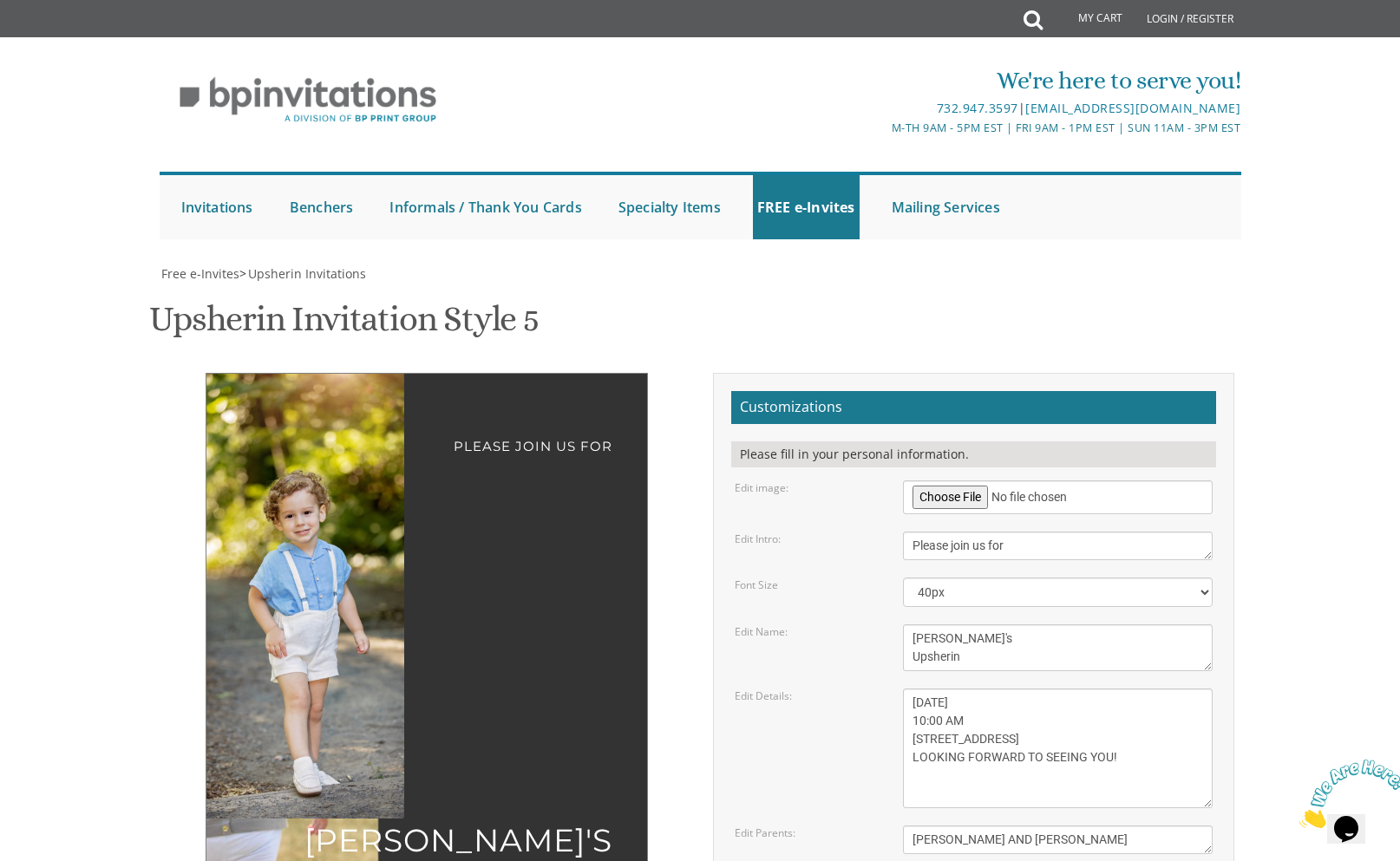
drag, startPoint x: 806, startPoint y: 739, endPoint x: 534, endPoint y: 722, distance: 272.5
click at [534, 722] on div "Please join us for [PERSON_NAME]'s Upsherin [DATE] 10:00 AM [STREET_ADDRESS] LO…" at bounding box center [700, 764] width 1095 height 782
drag, startPoint x: 885, startPoint y: 737, endPoint x: 552, endPoint y: 727, distance: 333.2
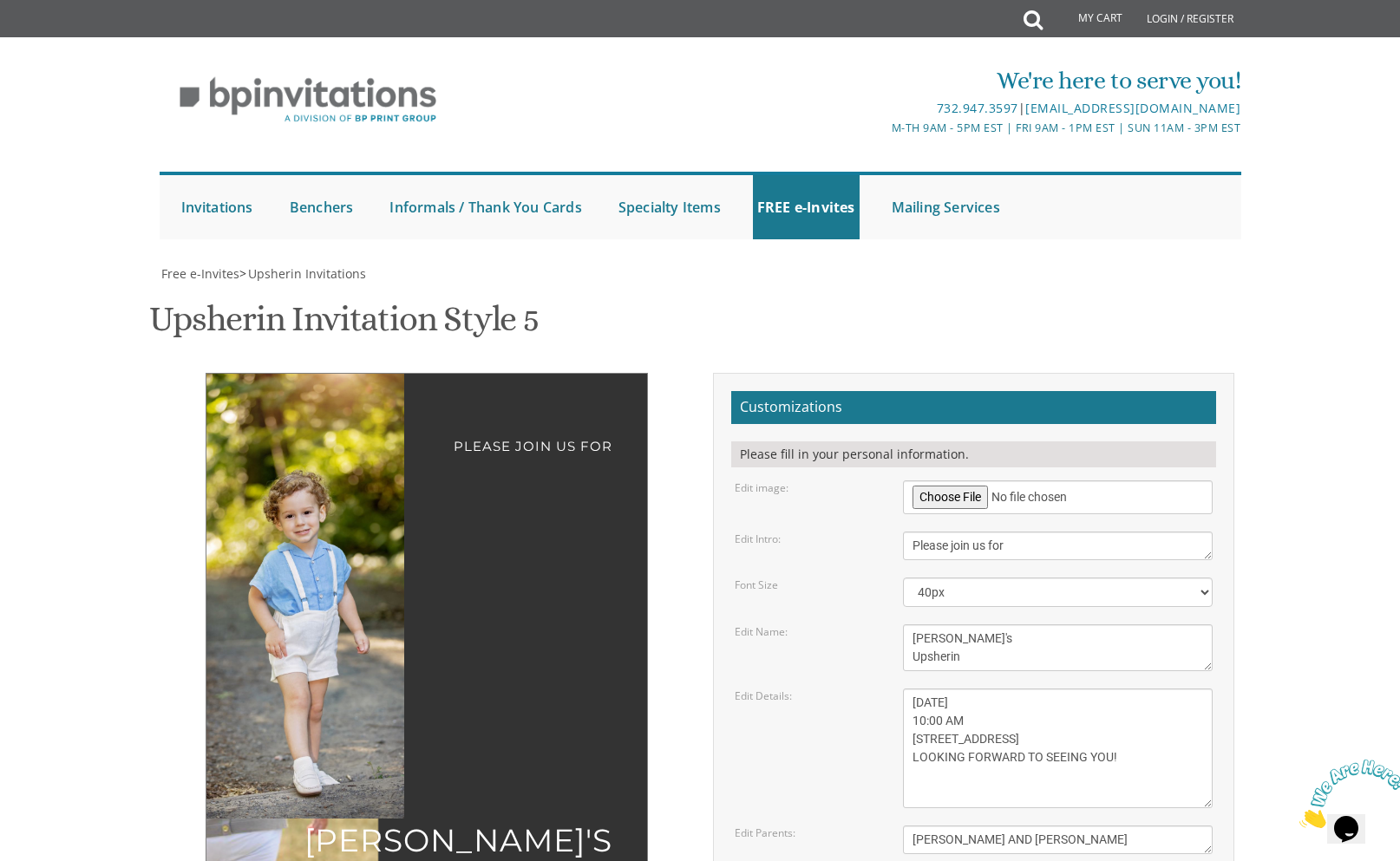
click at [552, 727] on div "Please join us for [PERSON_NAME]'s Upsherin [DATE] 10:00 AM [STREET_ADDRESS] LO…" at bounding box center [700, 764] width 1095 height 782
paste input "[EMAIL_ADDRESS][DOMAIN_NAME]"
type input "[EMAIL_ADDRESS][DOMAIN_NAME]"
